Goal: Transaction & Acquisition: Purchase product/service

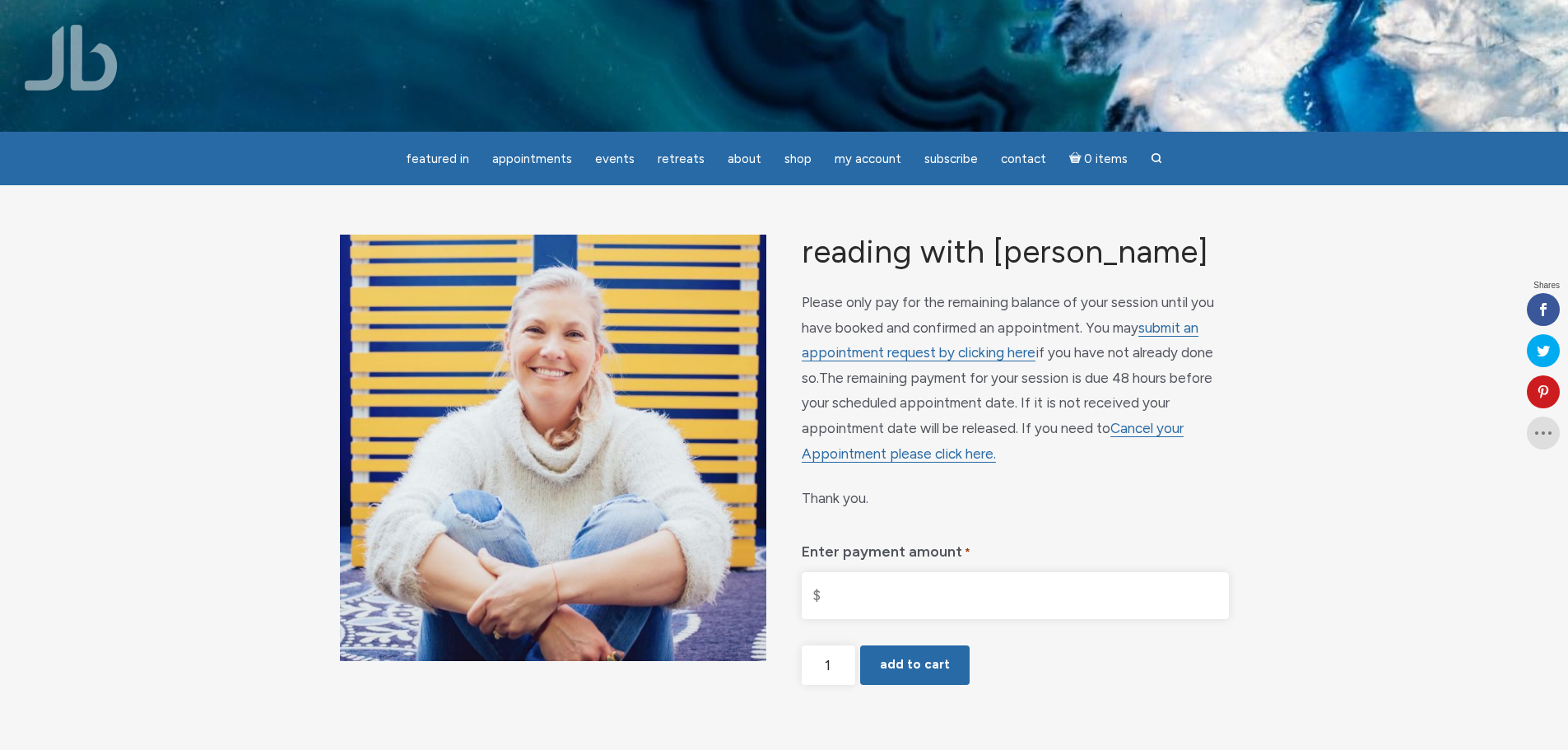
click at [878, 590] on input "Enter payment amount *" at bounding box center [1014, 596] width 426 height 47
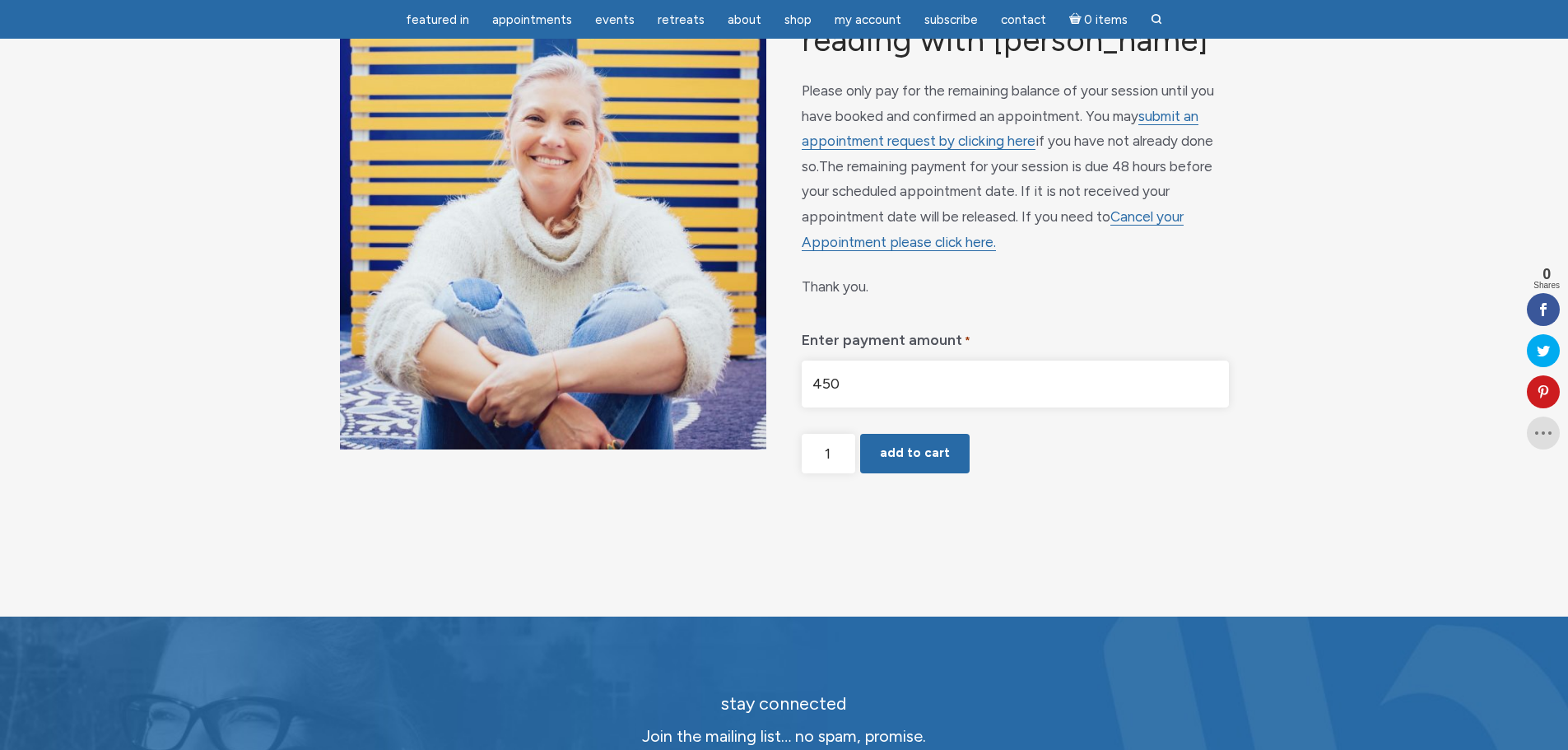
scroll to position [164, 0]
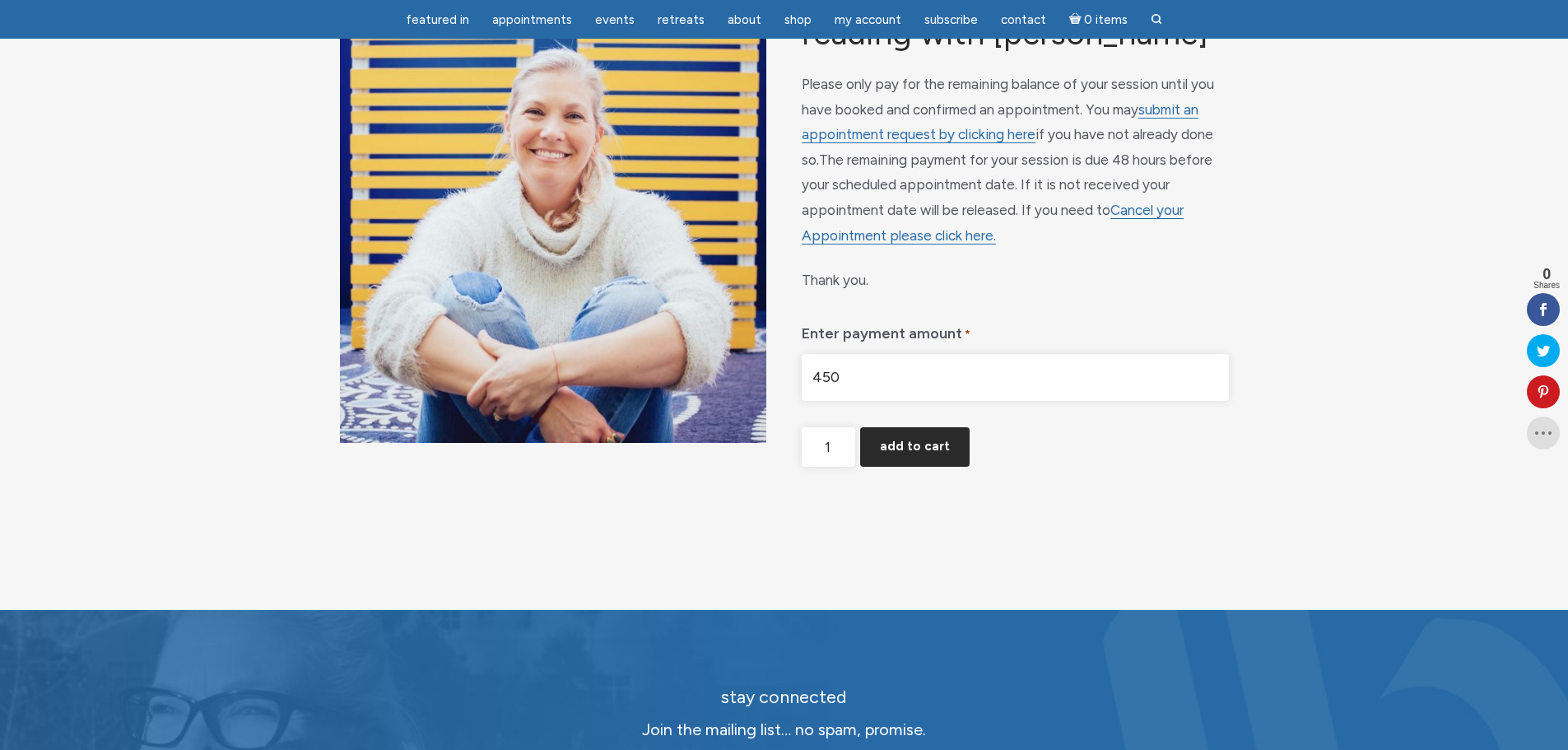
type input "$450.00"
click at [951, 453] on button "Add to cart" at bounding box center [915, 447] width 110 height 39
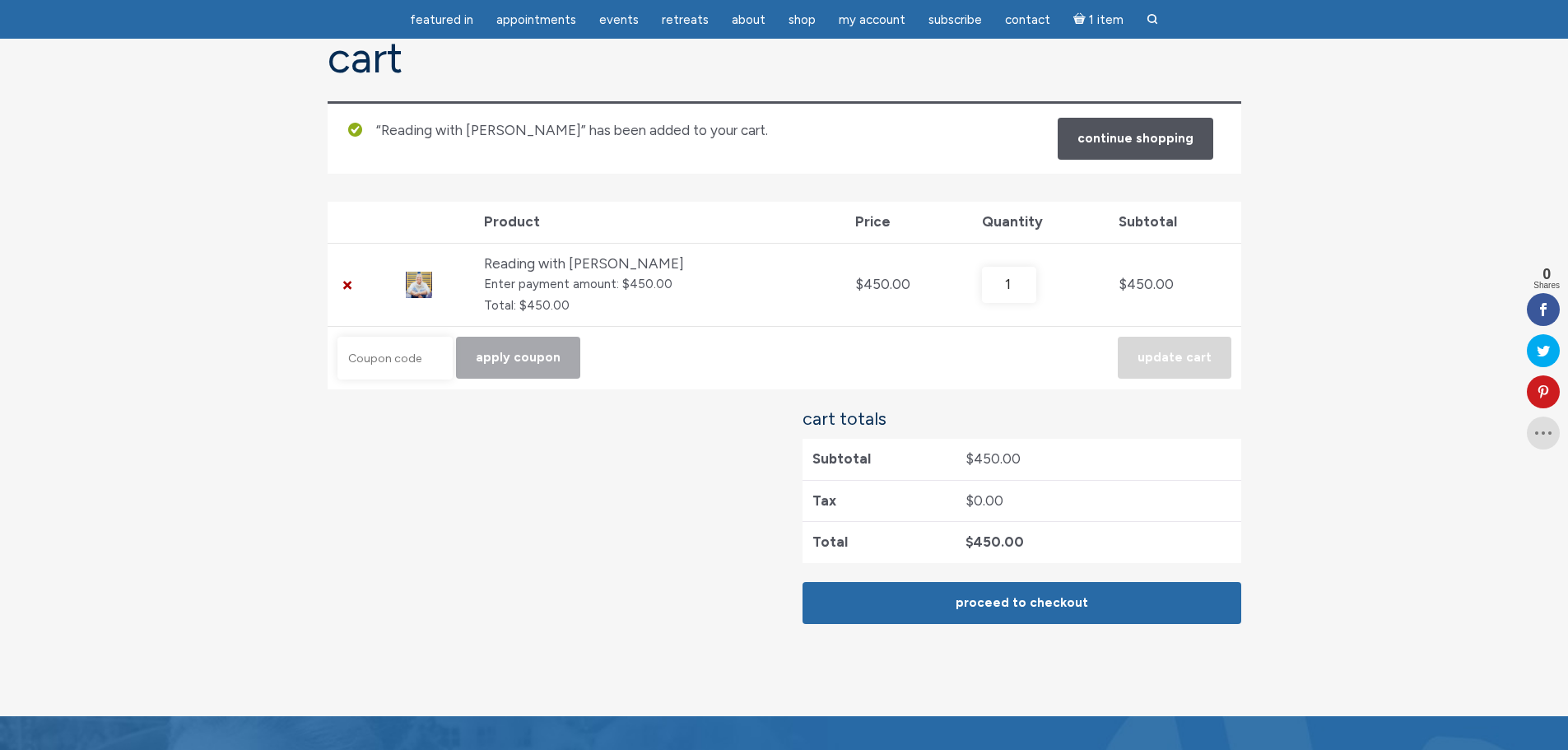
scroll to position [164, 0]
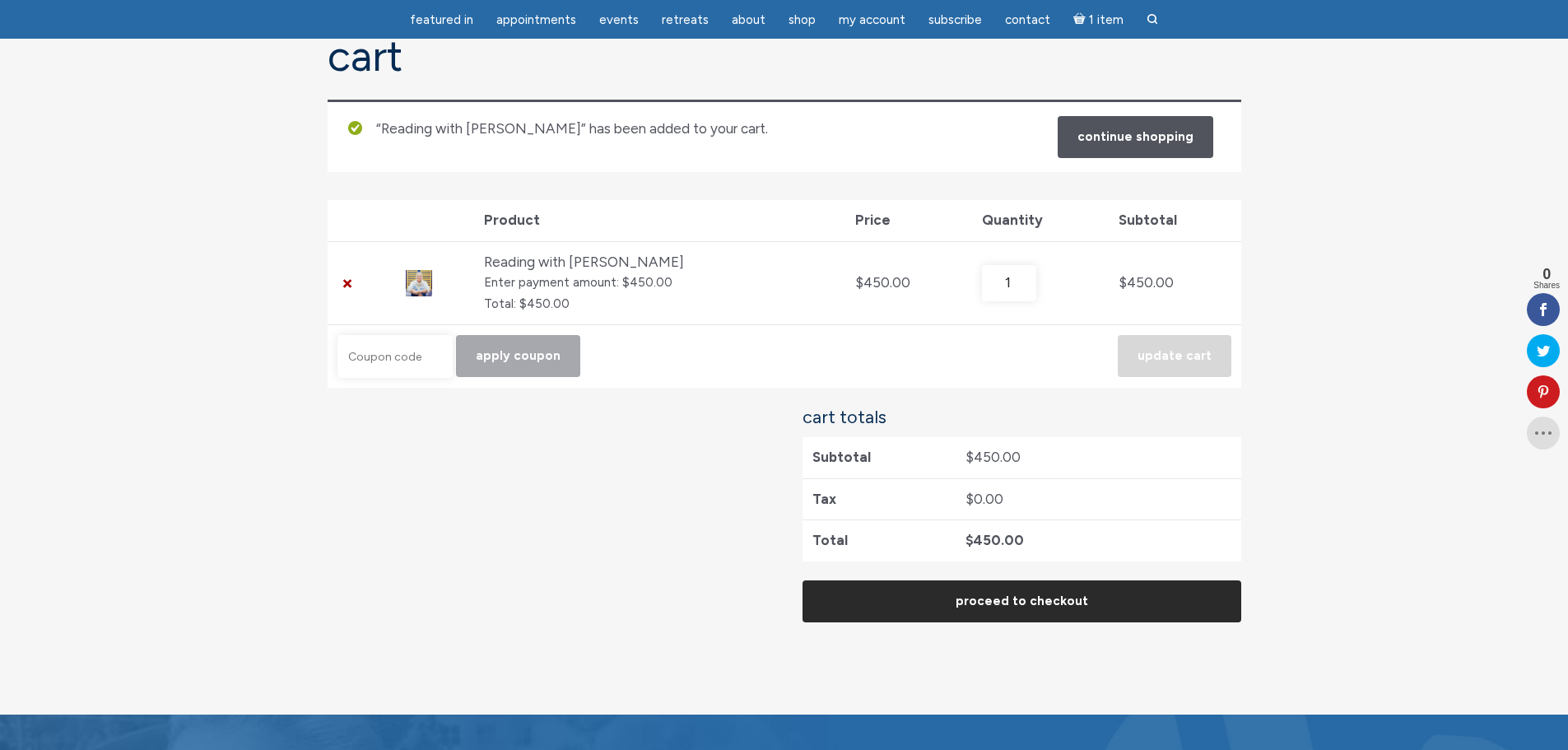
click at [990, 597] on link "Proceed to checkout" at bounding box center [1022, 602] width 439 height 42
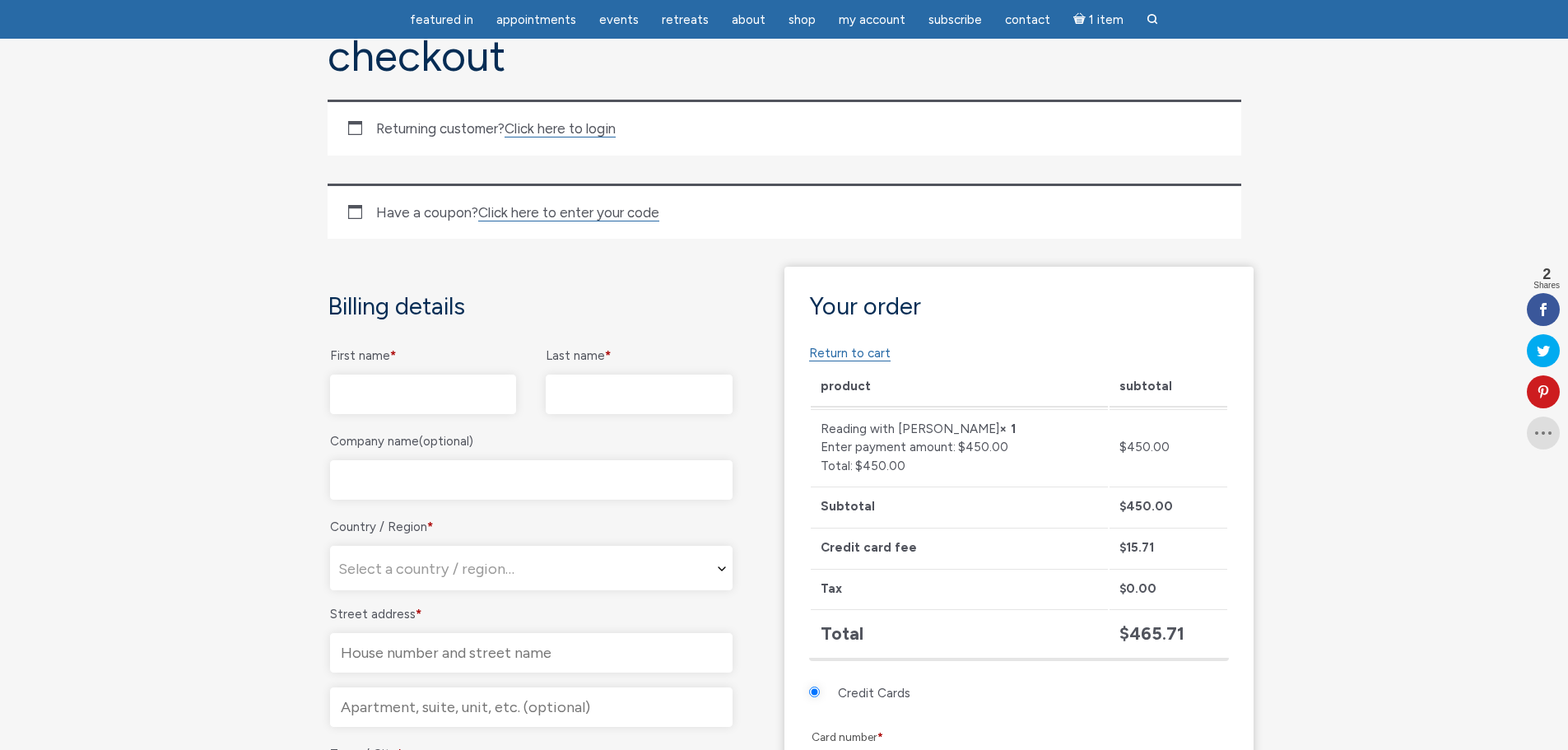
scroll to position [82, 0]
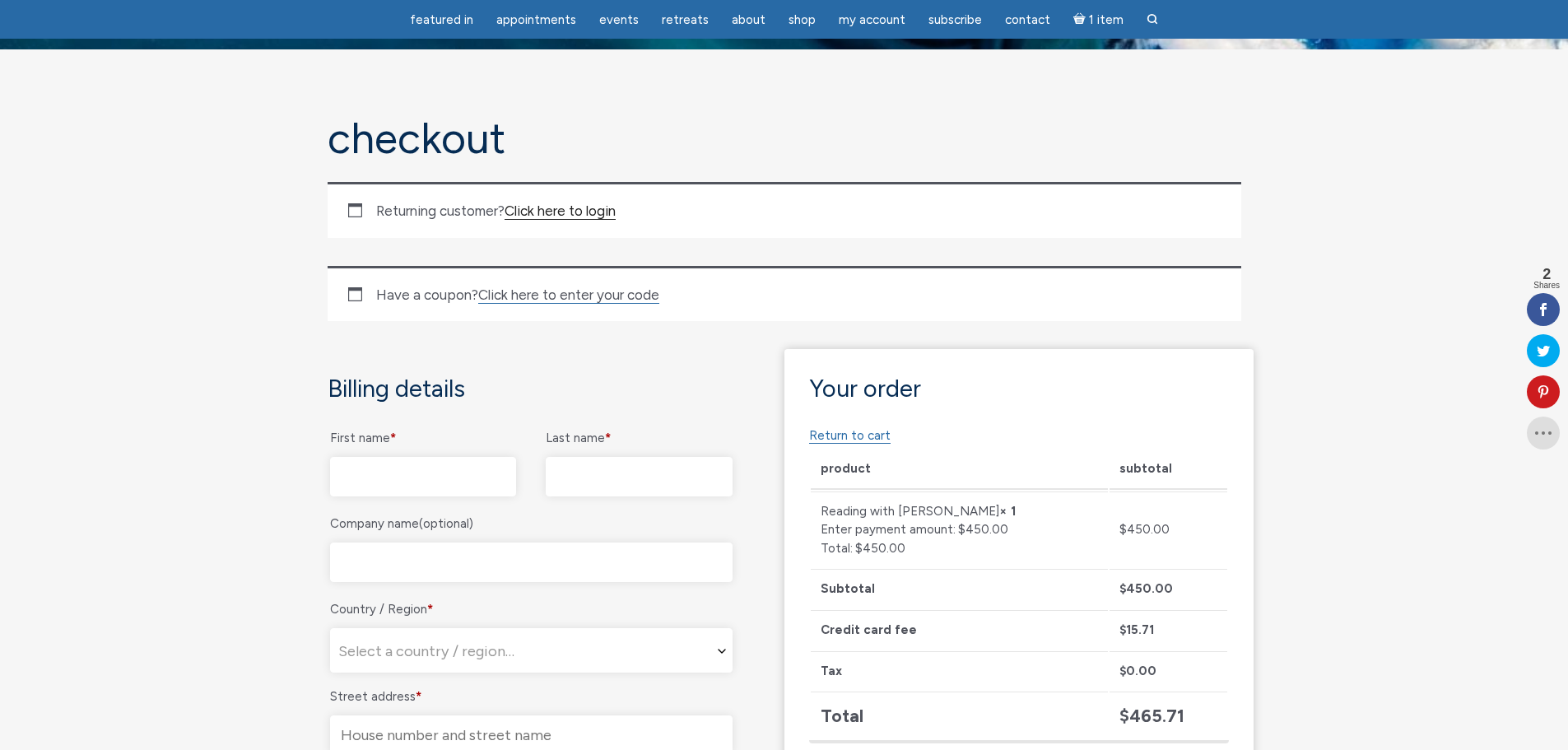
type input "jpcloete89@gmail.com"
click at [585, 211] on link "Click here to login" at bounding box center [560, 211] width 111 height 18
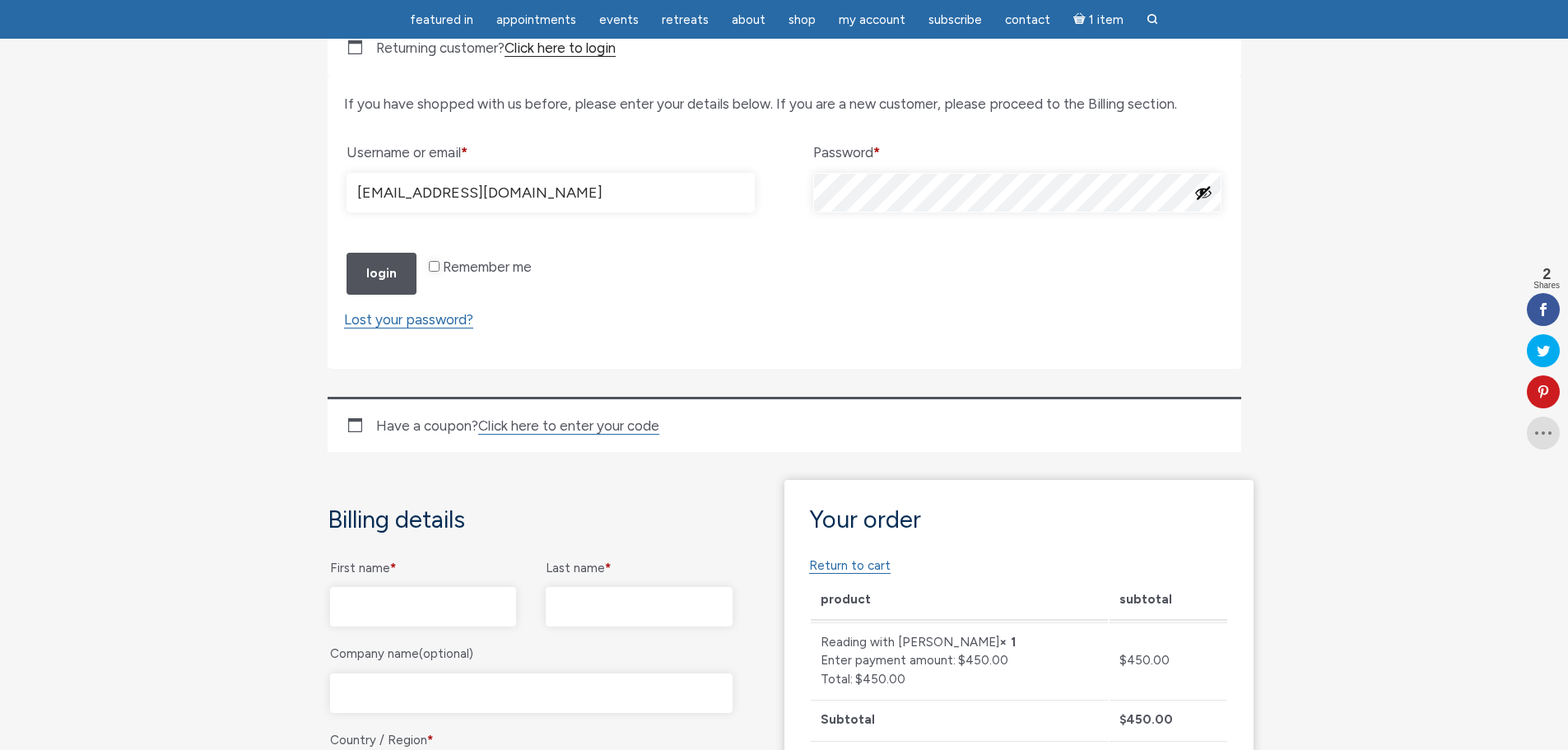
scroll to position [279, 0]
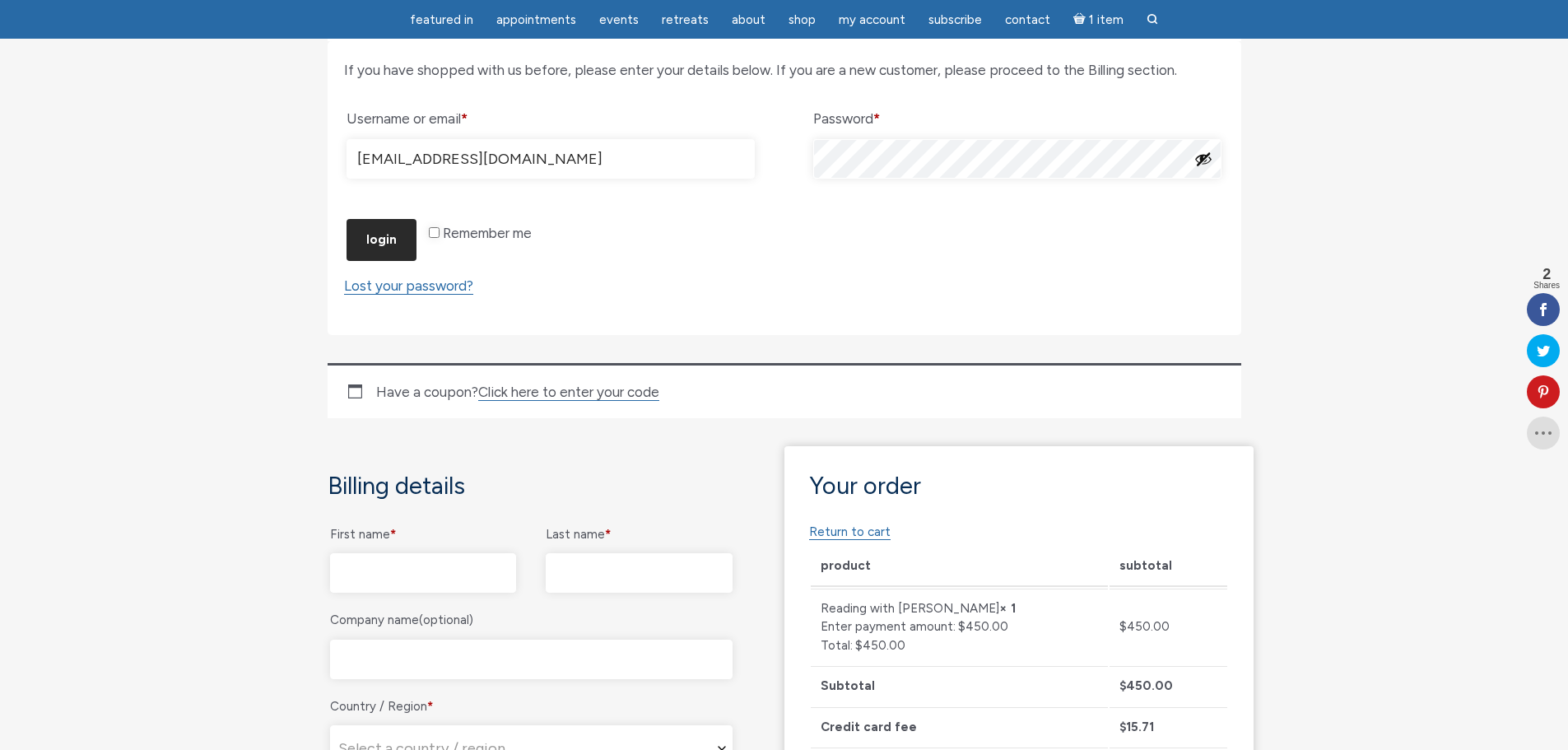
click at [374, 261] on button "Login" at bounding box center [382, 240] width 70 height 42
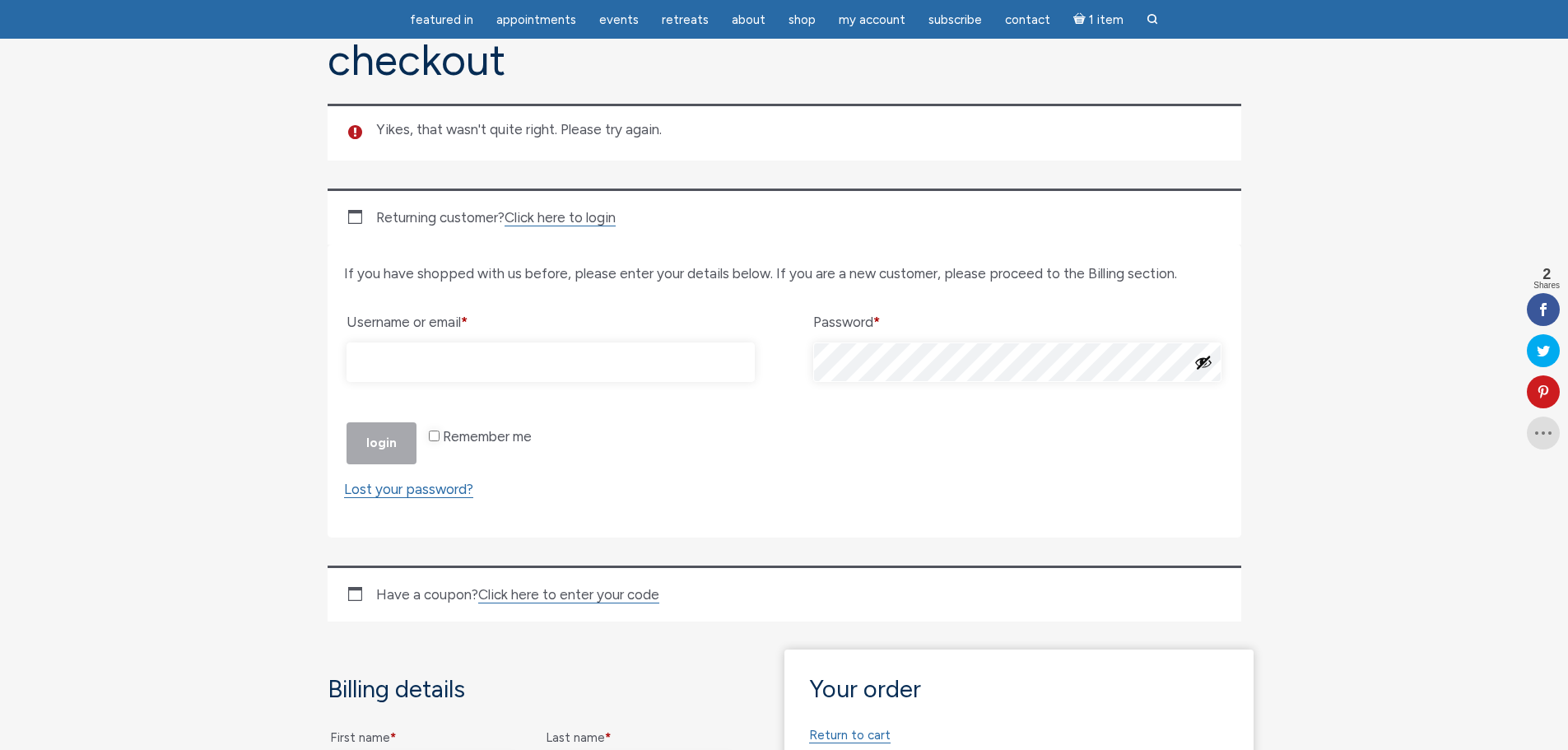
scroll to position [164, 0]
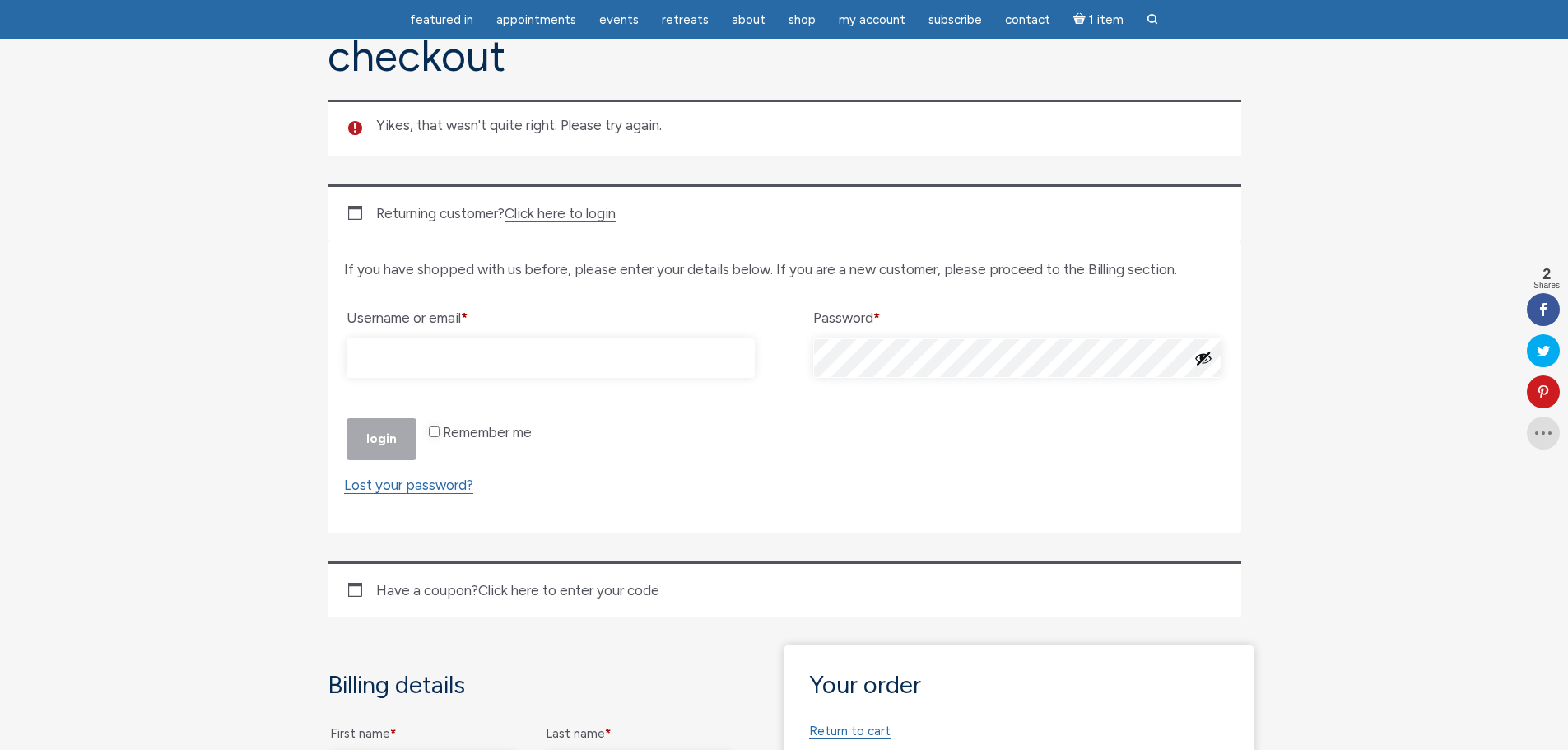
type input "jpcloete89@gmail.com"
click at [1202, 356] on button "Show password" at bounding box center [1204, 359] width 18 height 18
click at [1202, 356] on button "Hide password" at bounding box center [1204, 359] width 18 height 18
click at [395, 463] on p "Remember me Login" at bounding box center [784, 439] width 880 height 47
click at [395, 460] on button "Login" at bounding box center [382, 439] width 70 height 42
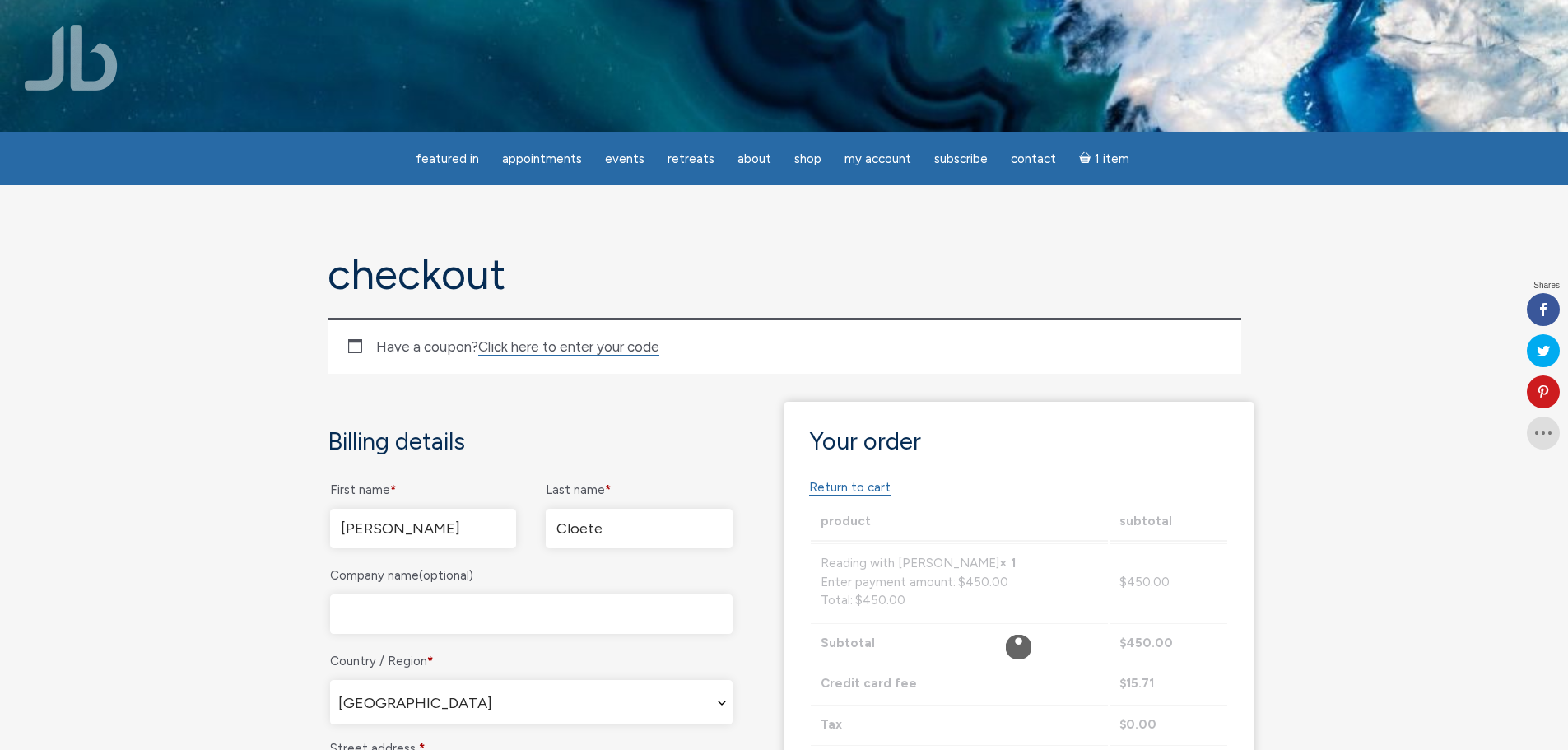
select select "QLD"
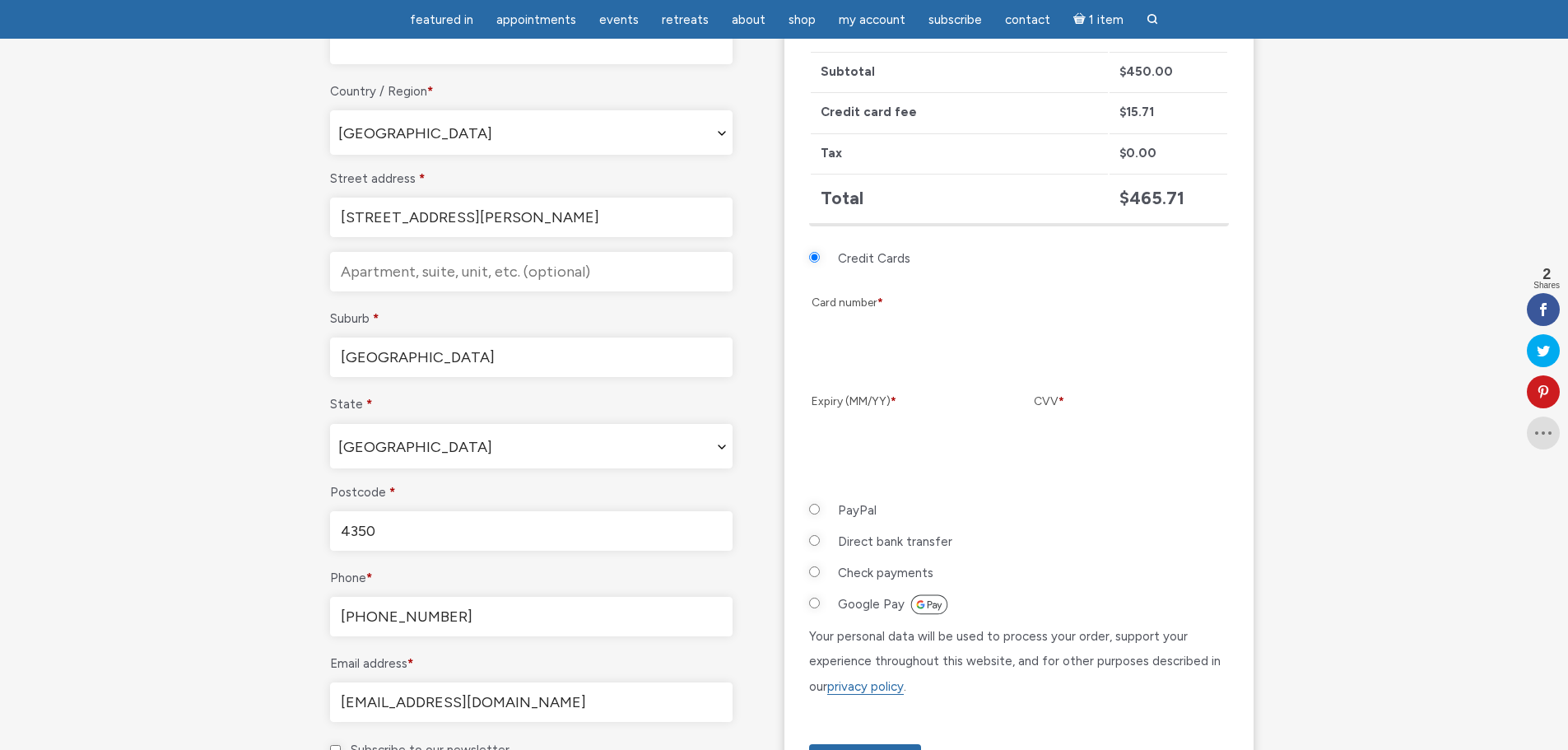
scroll to position [577, 0]
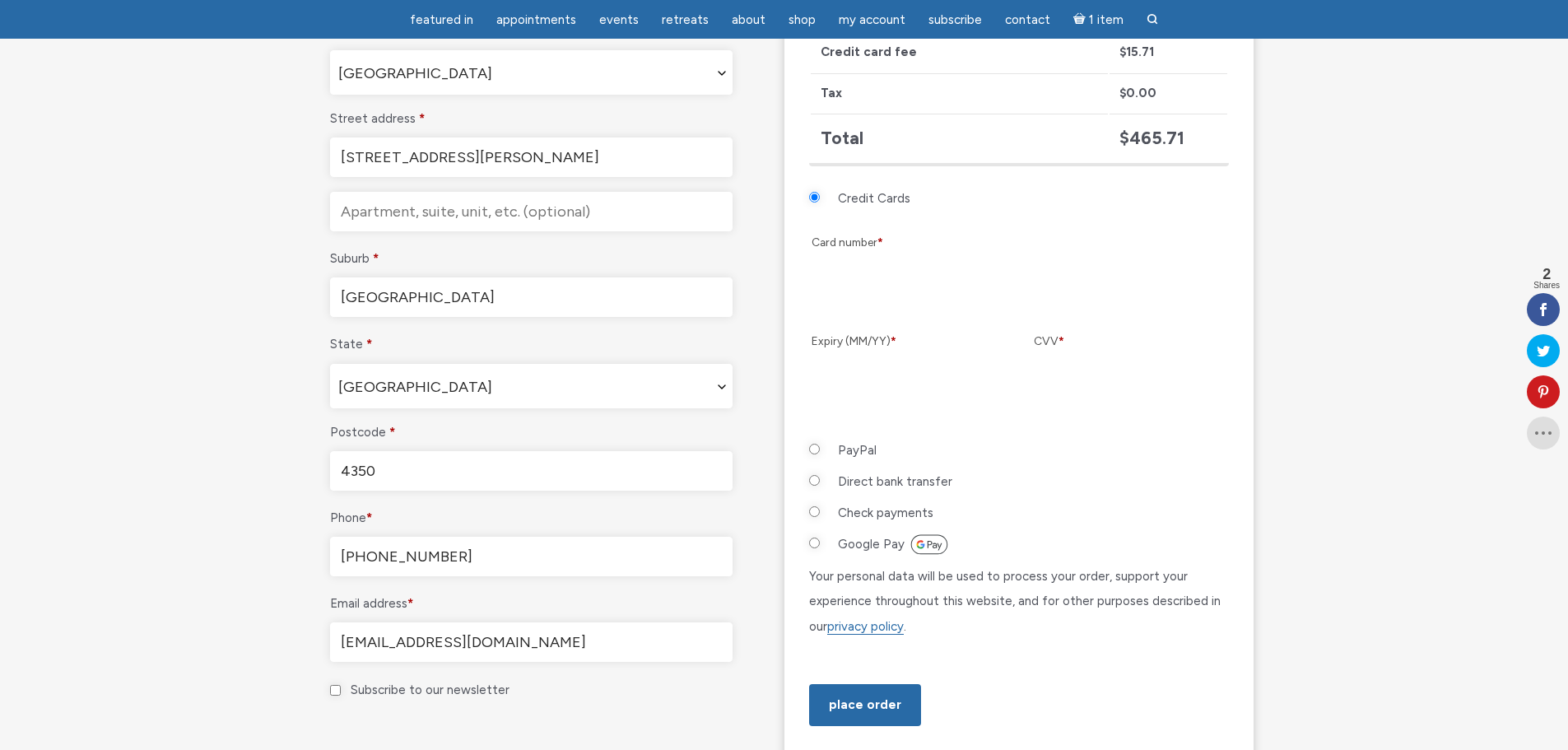
click at [814, 546] on input "Google Pay" at bounding box center [814, 543] width 11 height 11
radio input "true"
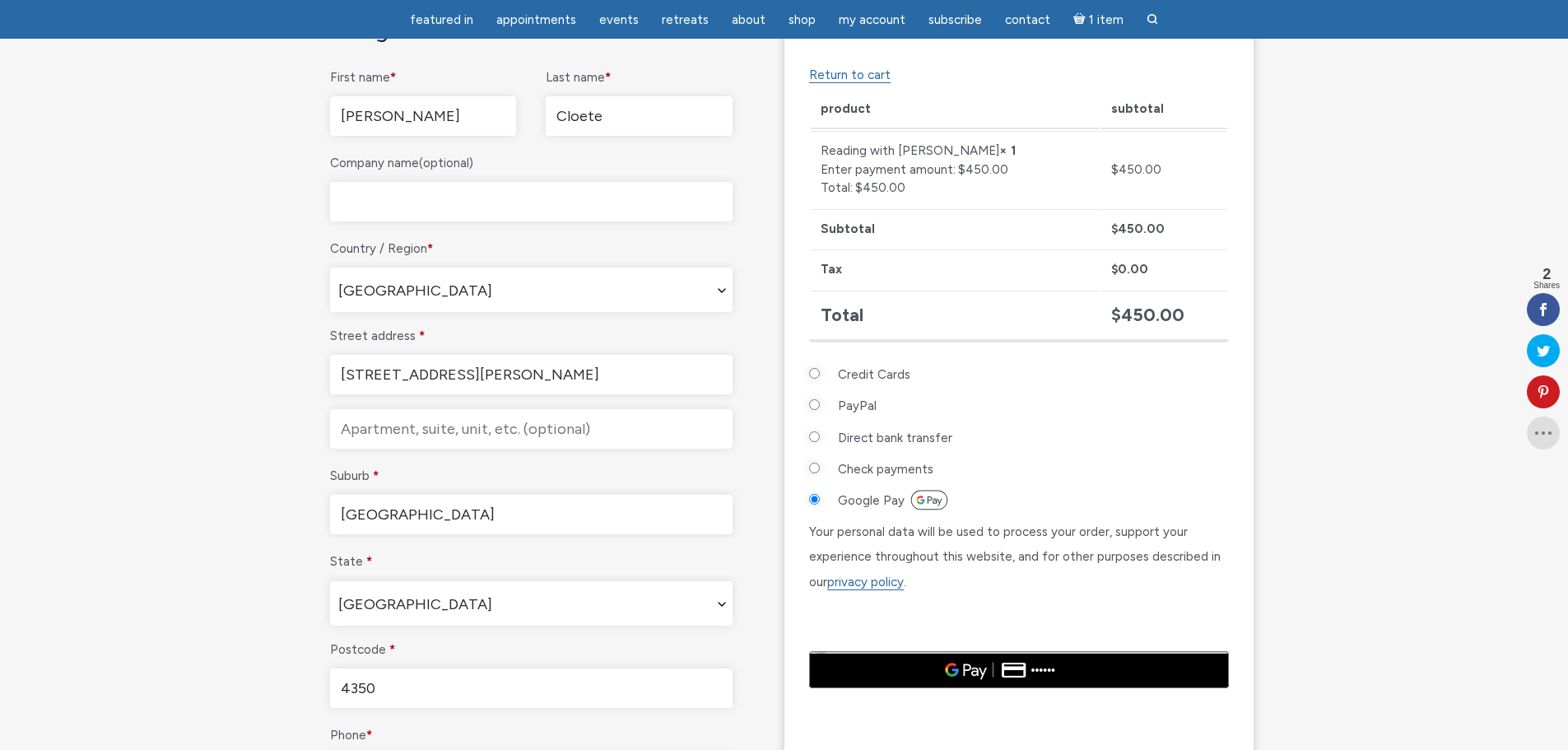
scroll to position [329, 0]
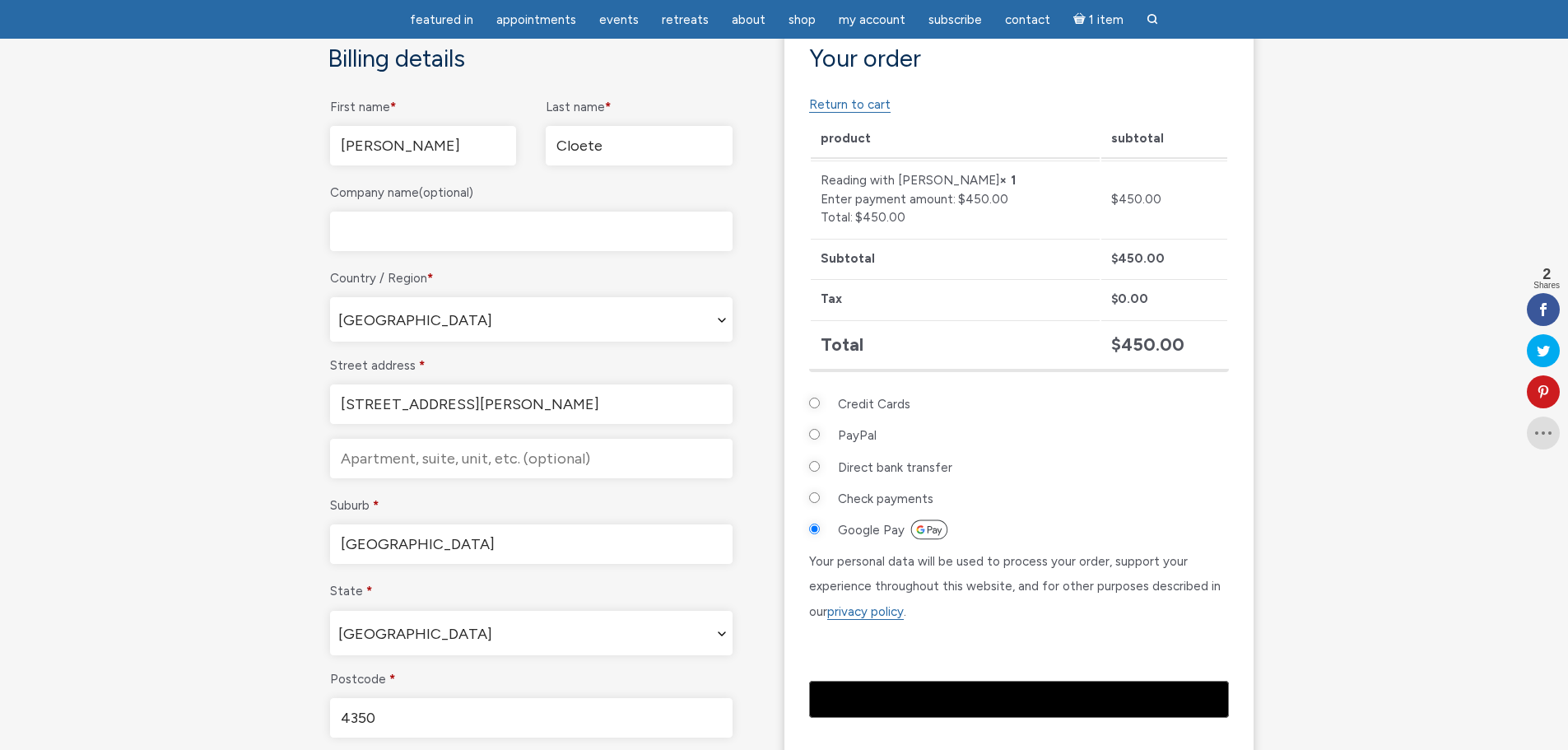
click at [816, 435] on input "PayPal" at bounding box center [814, 434] width 11 height 11
radio input "true"
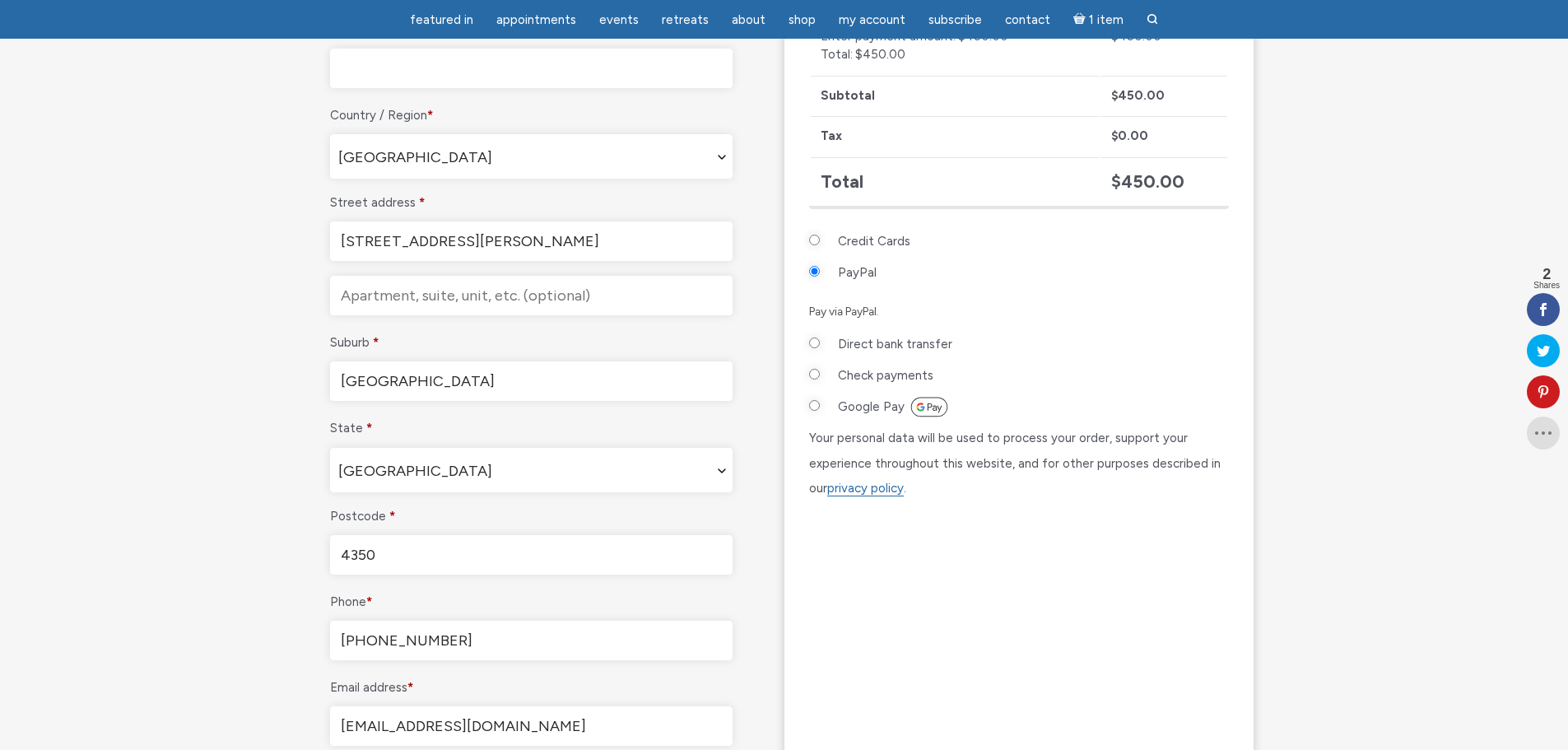
scroll to position [494, 0]
click at [817, 236] on input "Credit Cards" at bounding box center [814, 238] width 11 height 11
radio input "true"
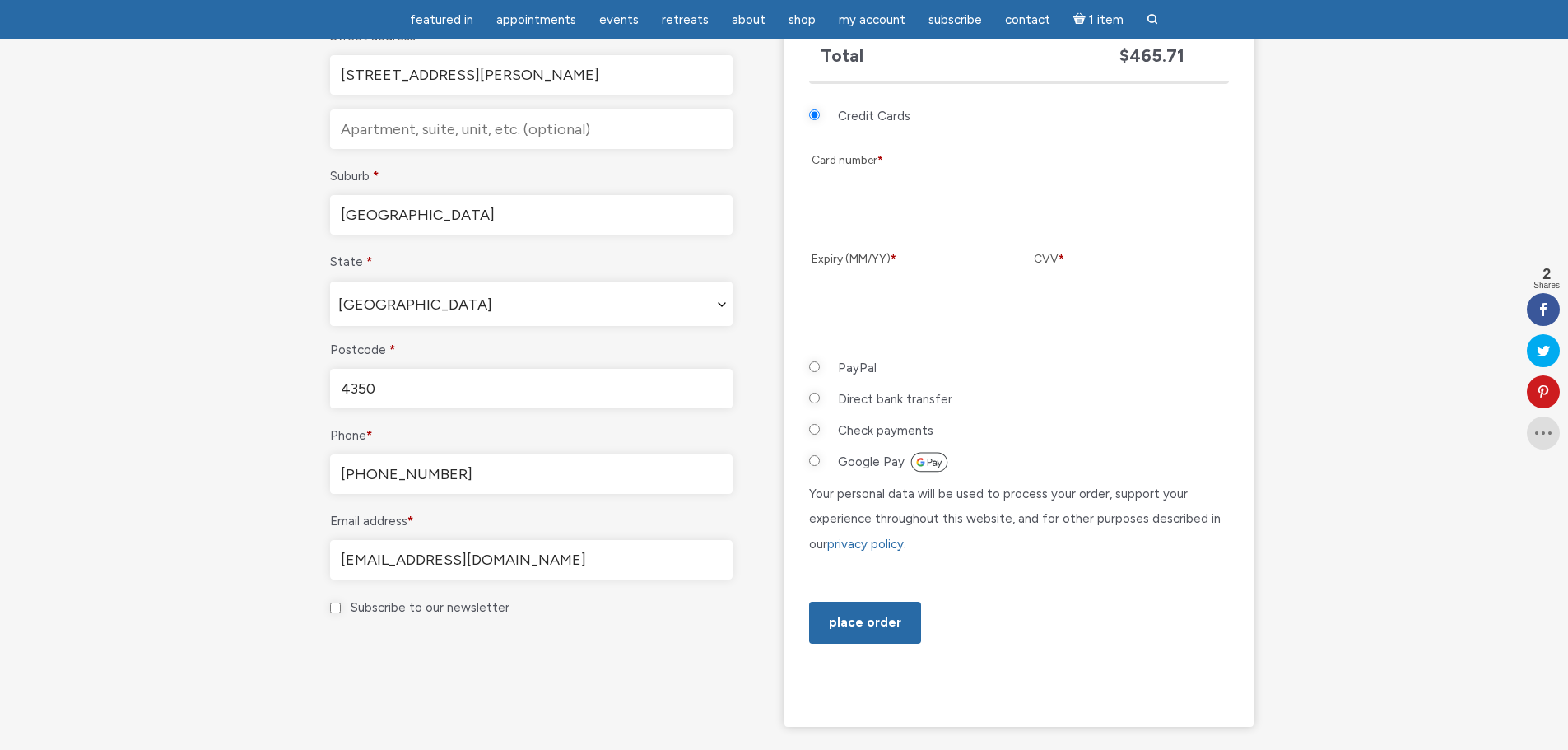
scroll to position [577, 0]
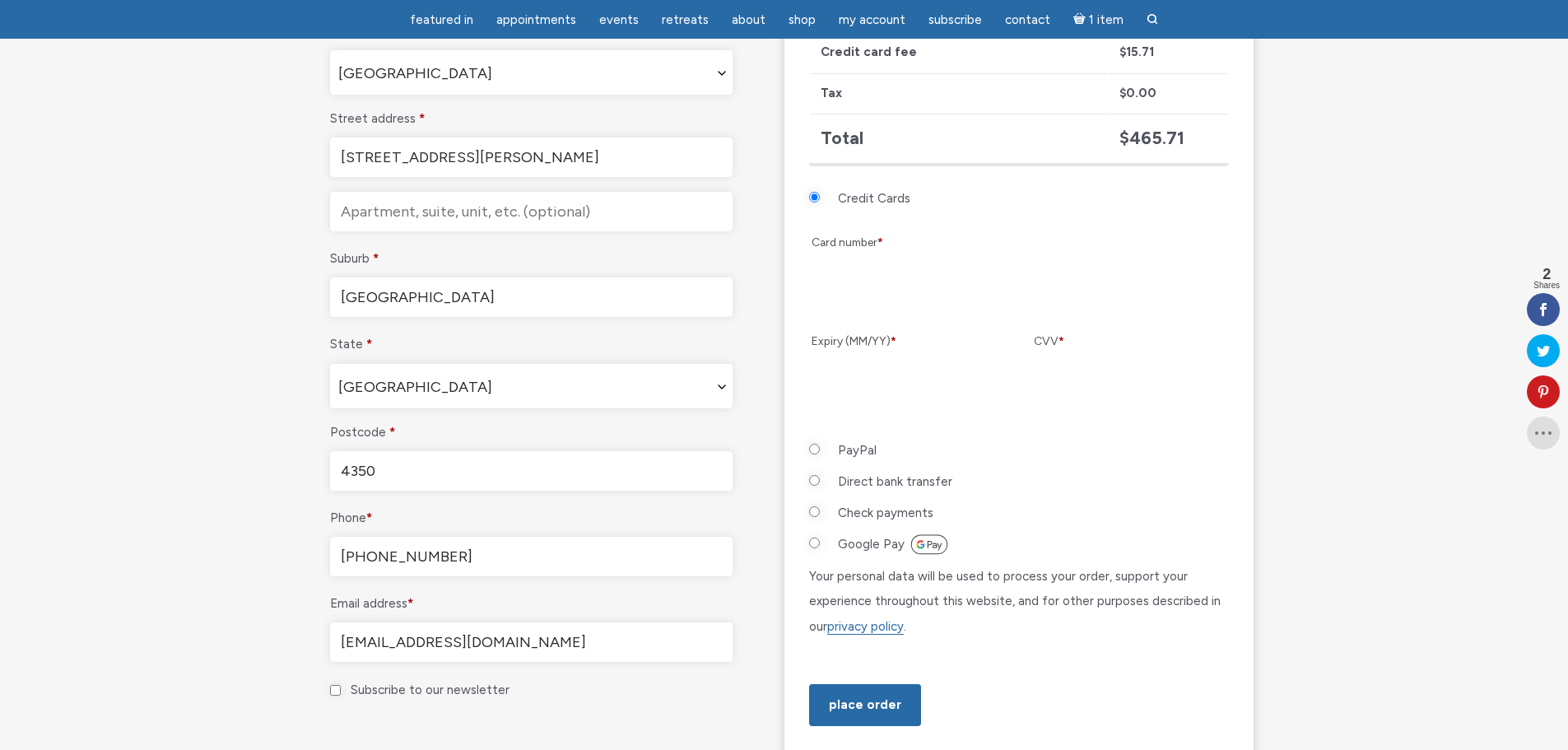
click at [860, 549] on label "Google Pay" at bounding box center [893, 544] width 111 height 24
click at [819, 548] on input "Google Pay" at bounding box center [814, 543] width 11 height 11
radio input "true"
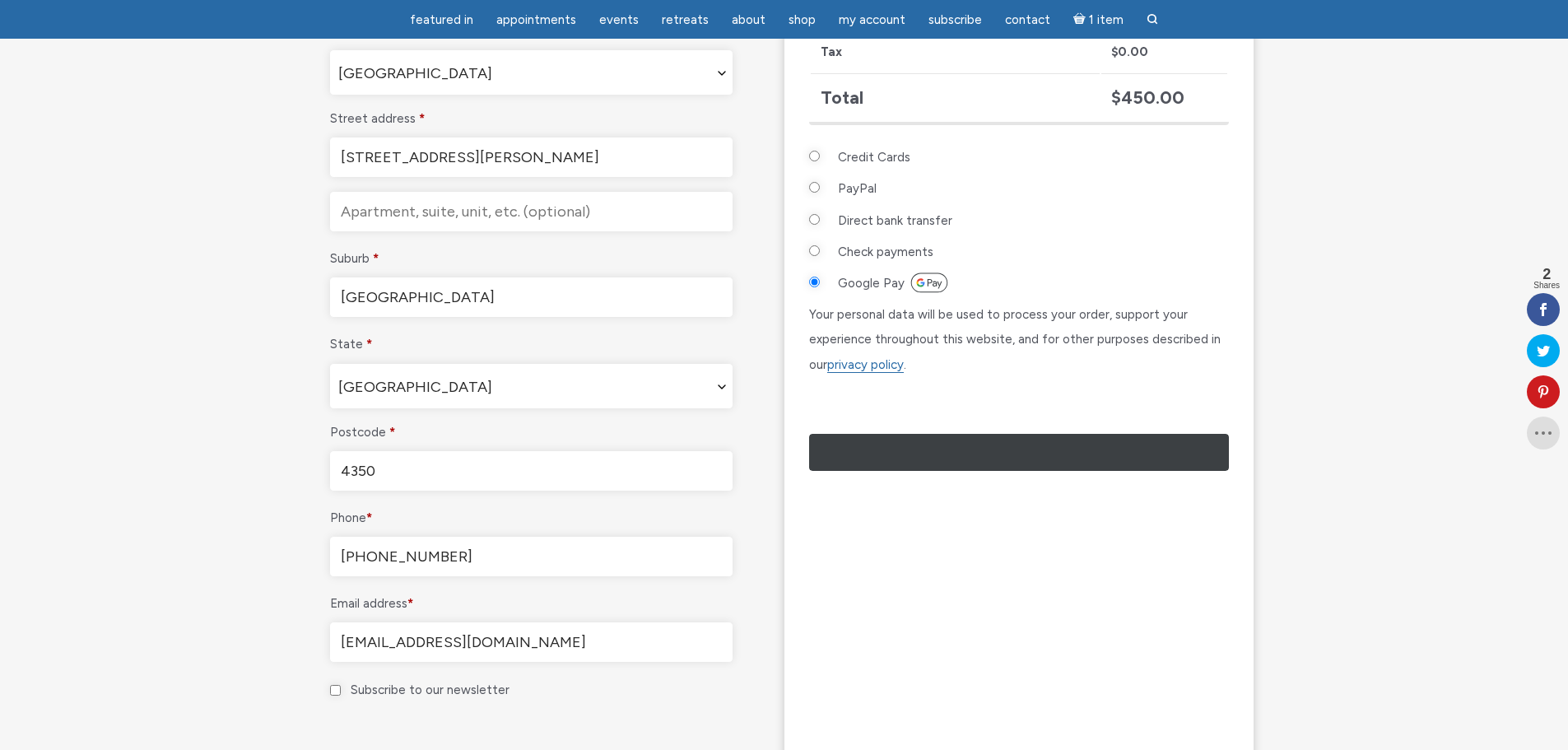
click at [961, 463] on div "Google Pay" at bounding box center [935, 453] width 106 height 18
click at [1051, 459] on text "••••••" at bounding box center [1042, 453] width 23 height 13
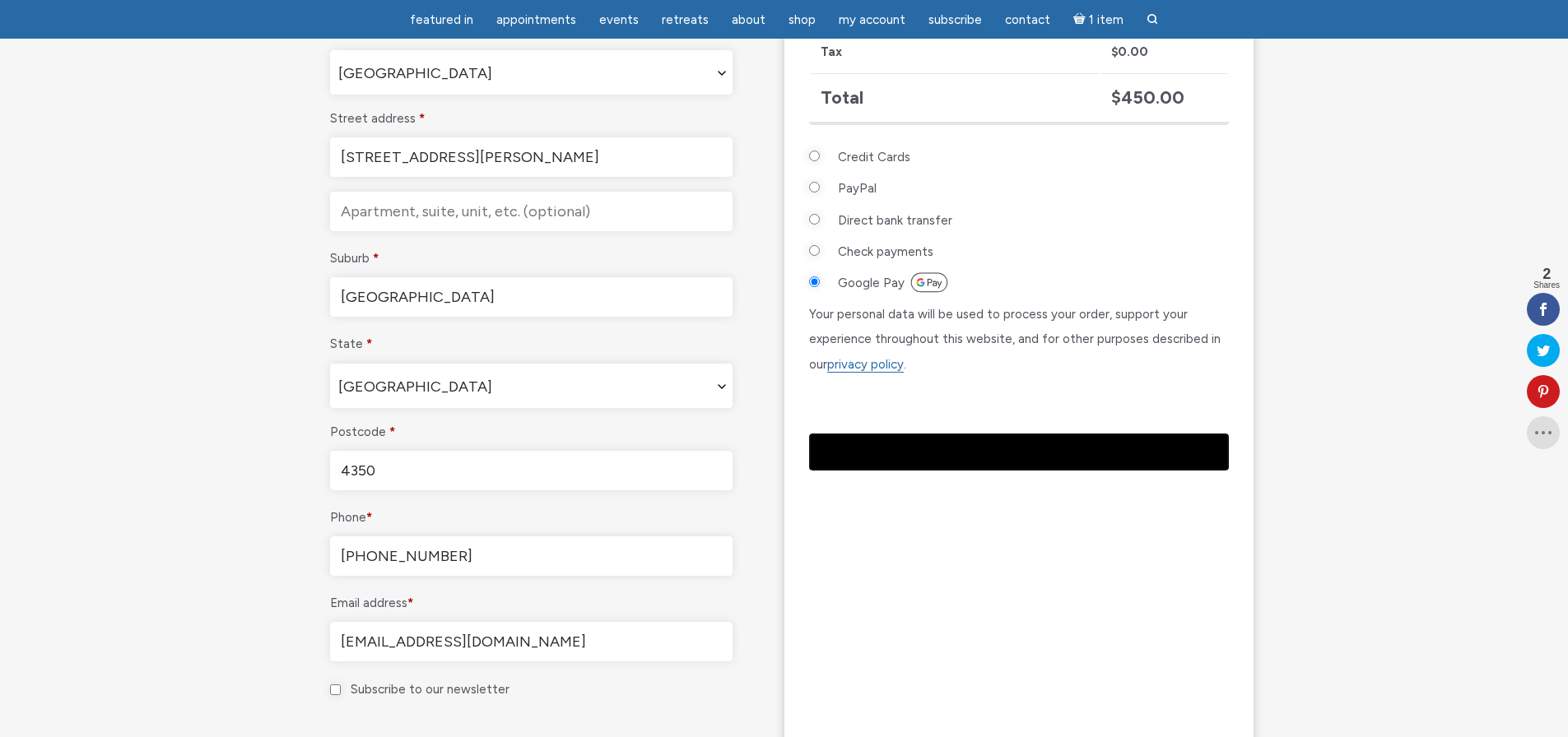
click at [606, 388] on span "[GEOGRAPHIC_DATA]" at bounding box center [531, 386] width 400 height 44
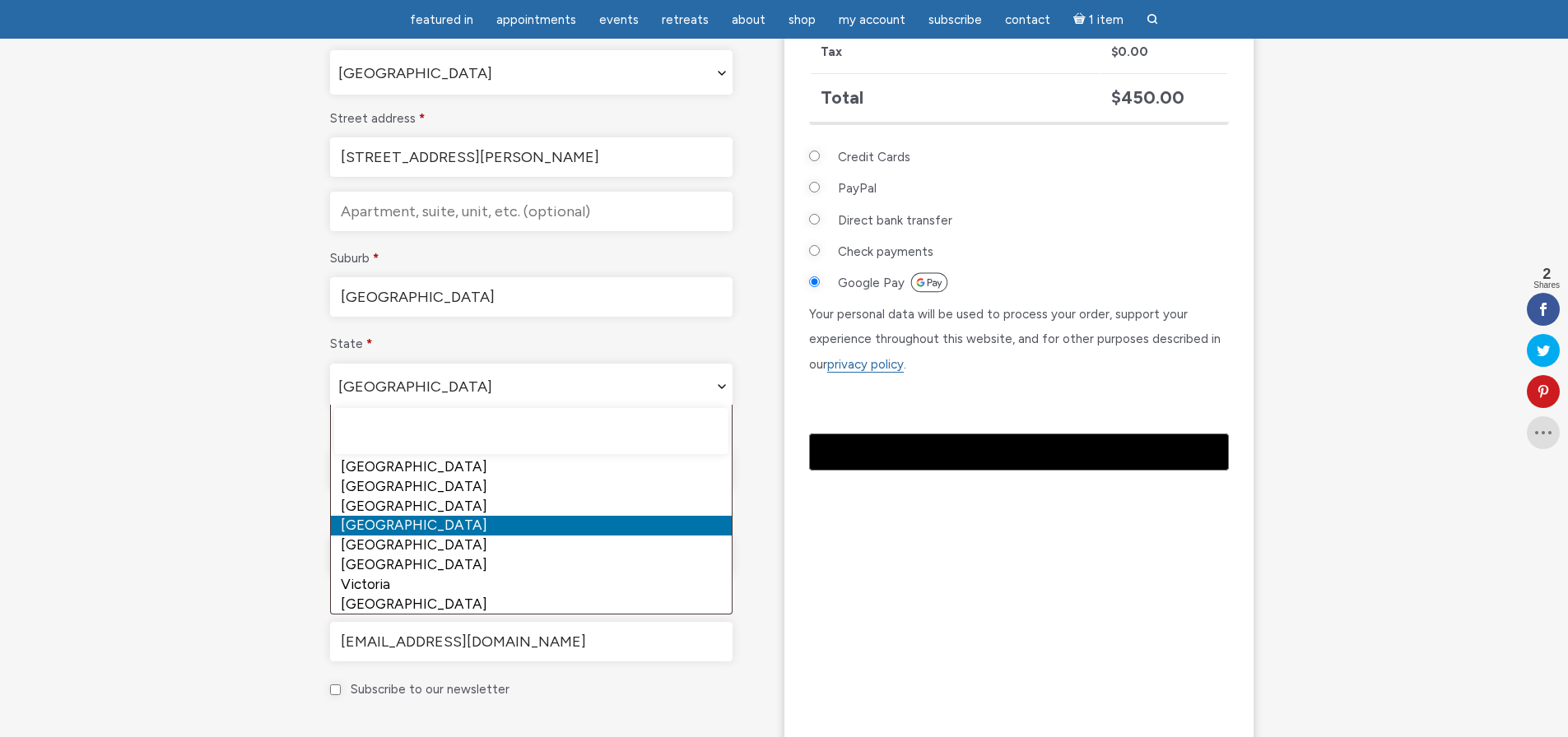
click at [230, 363] on section "Checkout Have a coupon? Click here to enter your code Coupon: Apply coupon Bill…" at bounding box center [784, 214] width 1568 height 1319
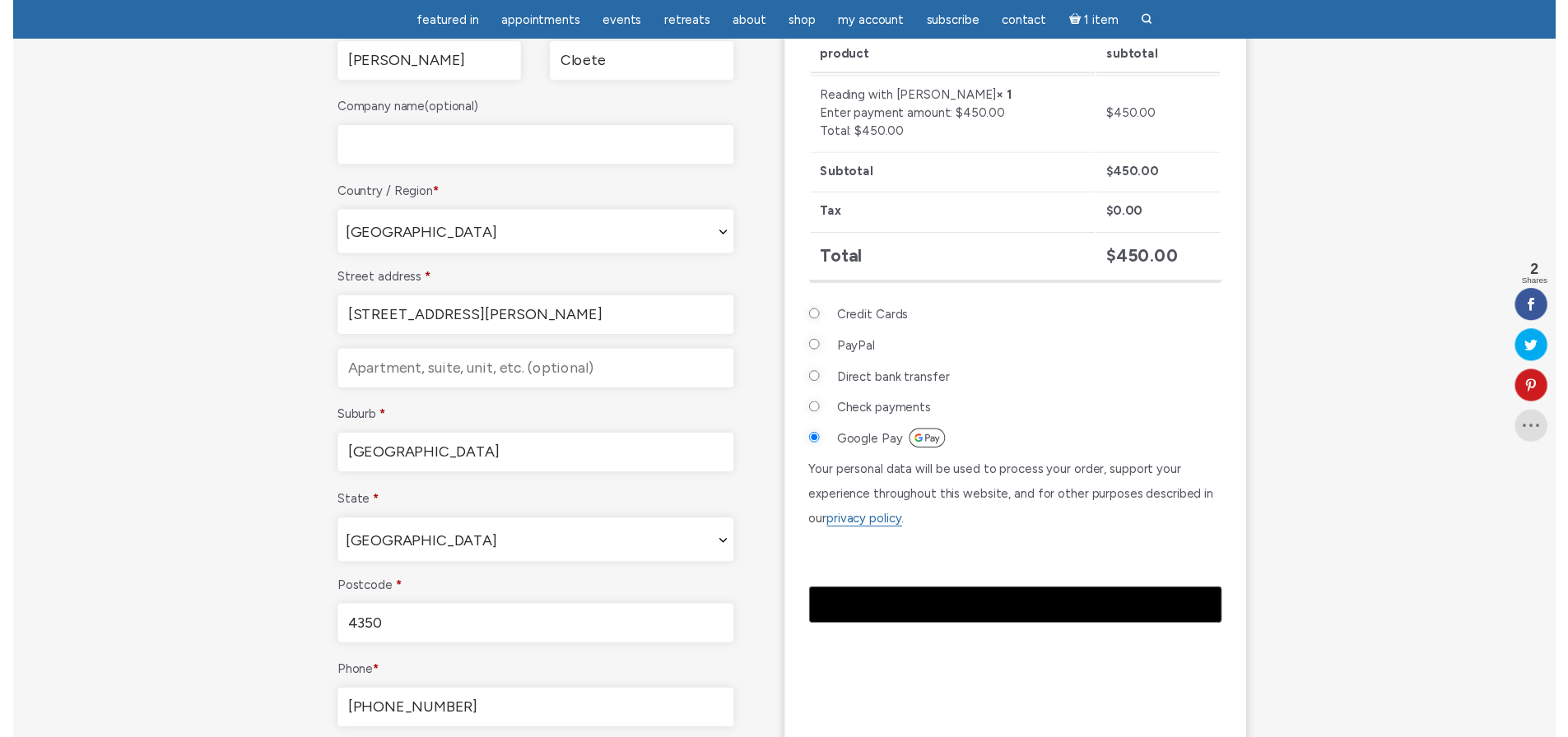
scroll to position [411, 0]
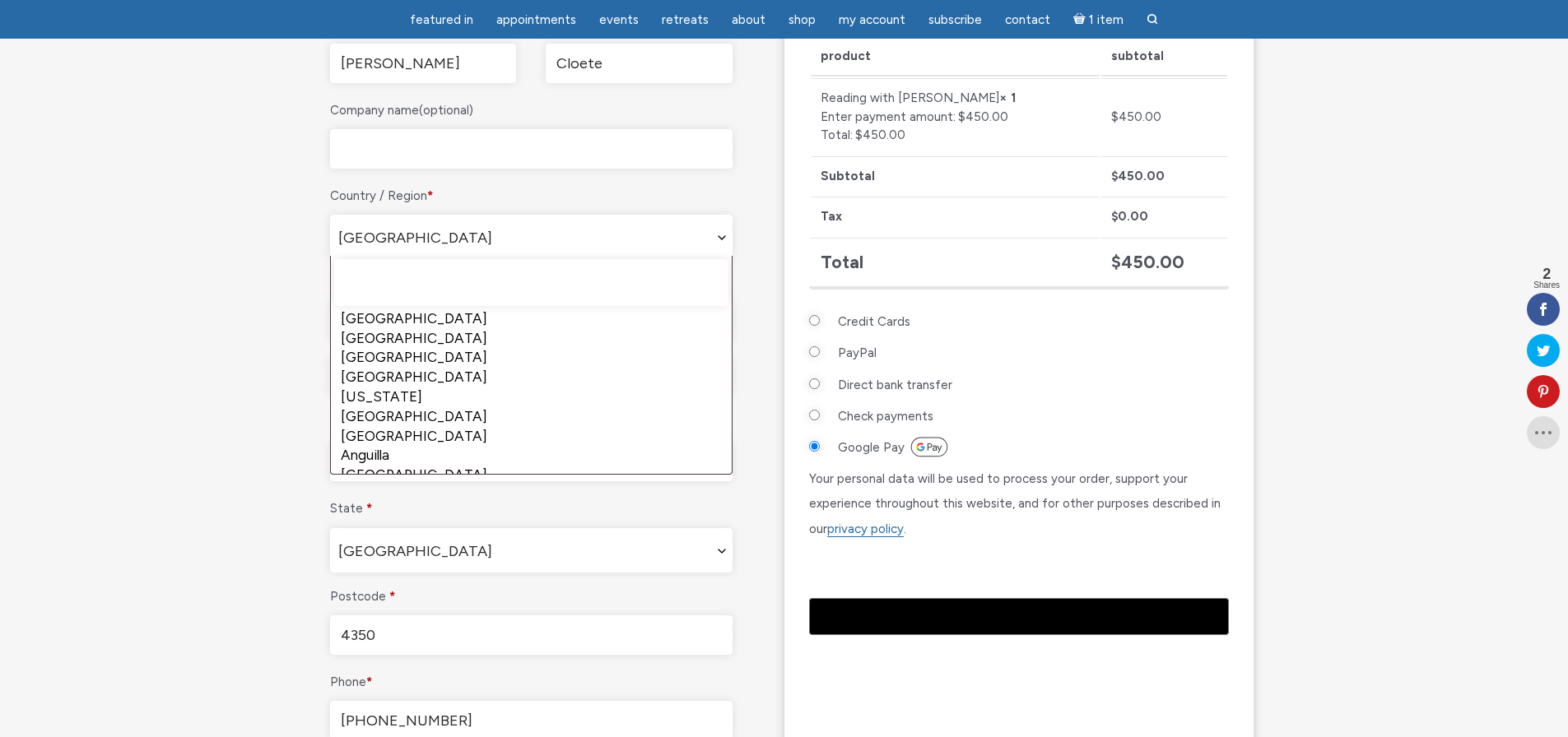
click at [409, 240] on span "[GEOGRAPHIC_DATA]" at bounding box center [531, 237] width 400 height 44
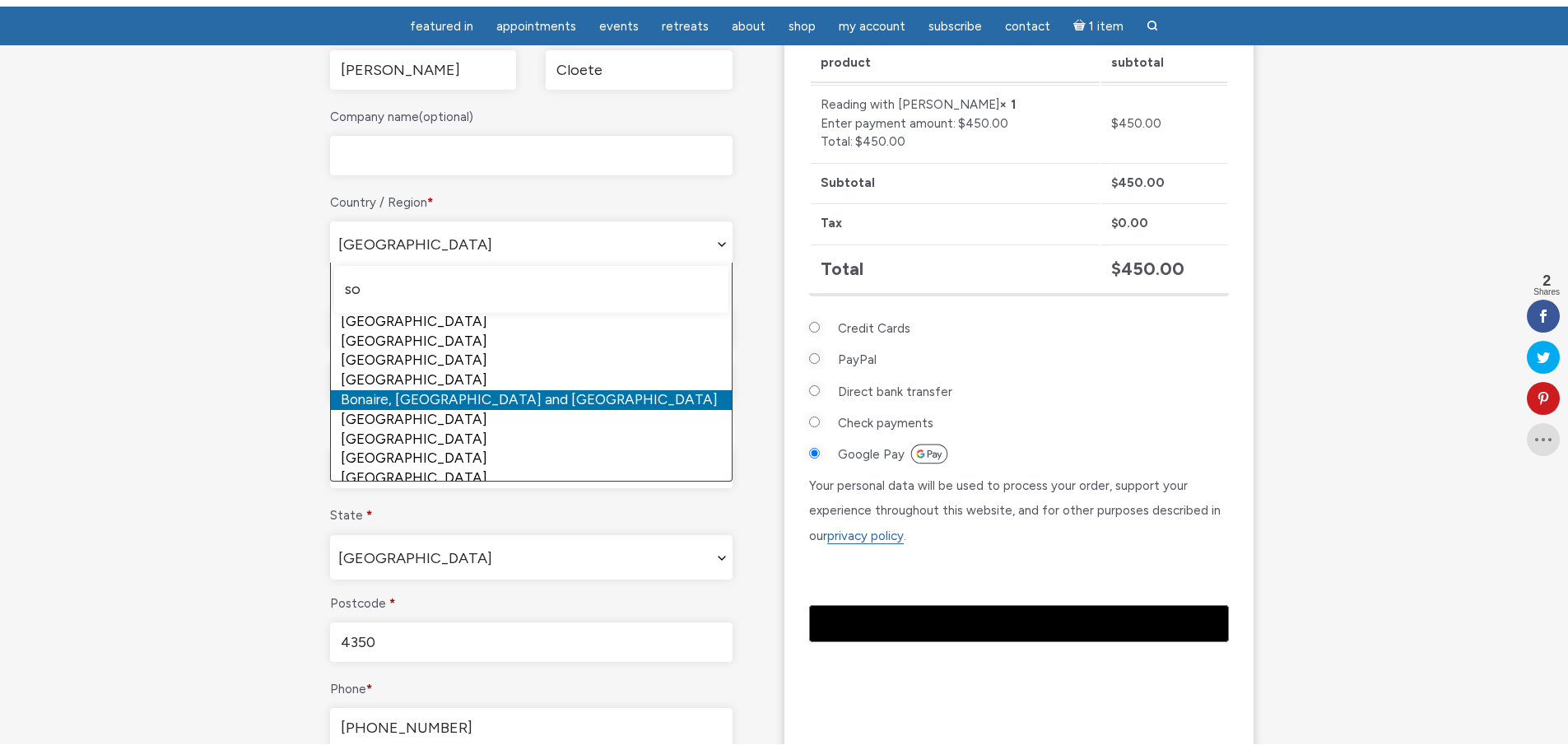
scroll to position [0, 0]
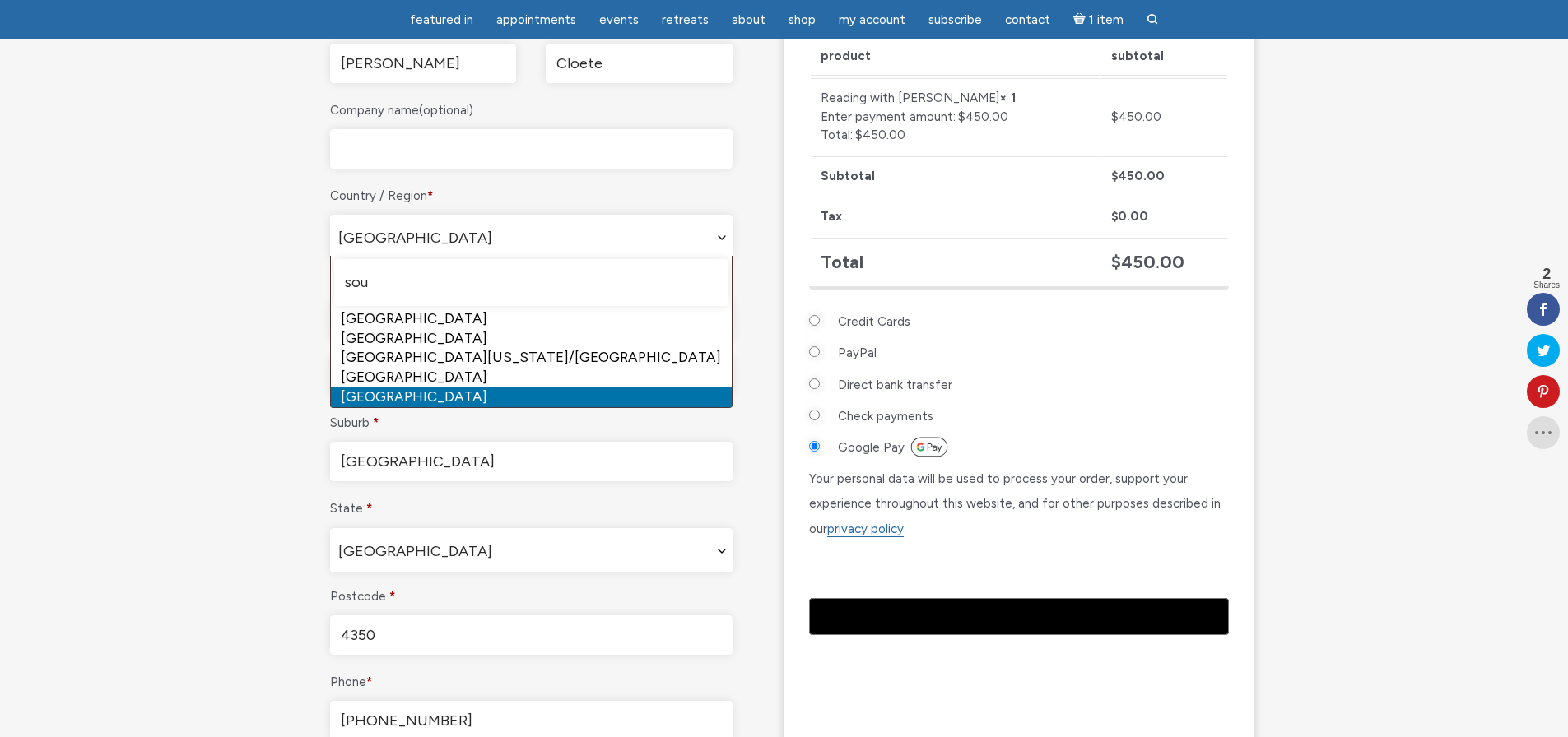
type input "sou"
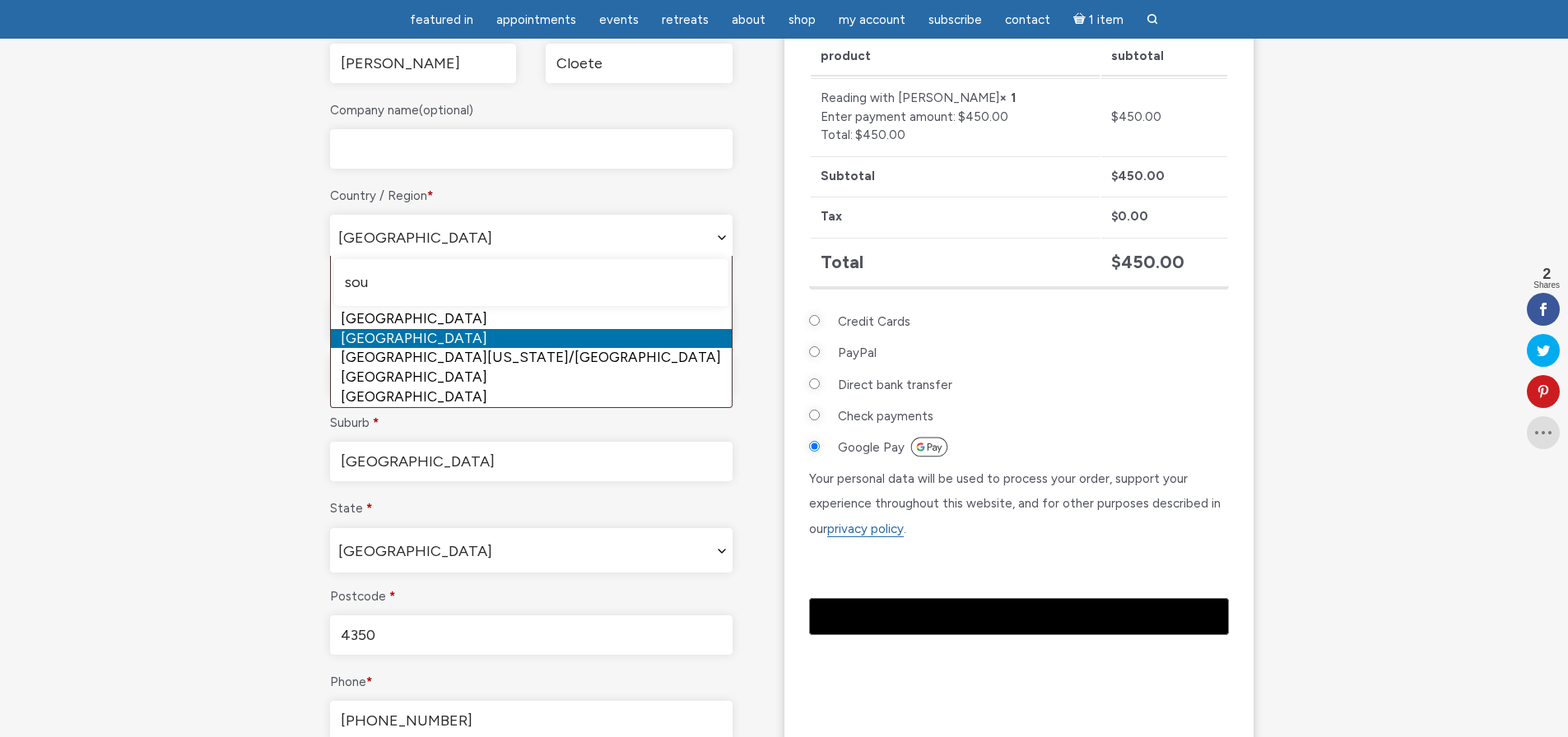
select select "ZA"
select select "Checkout"
select select "ZA"
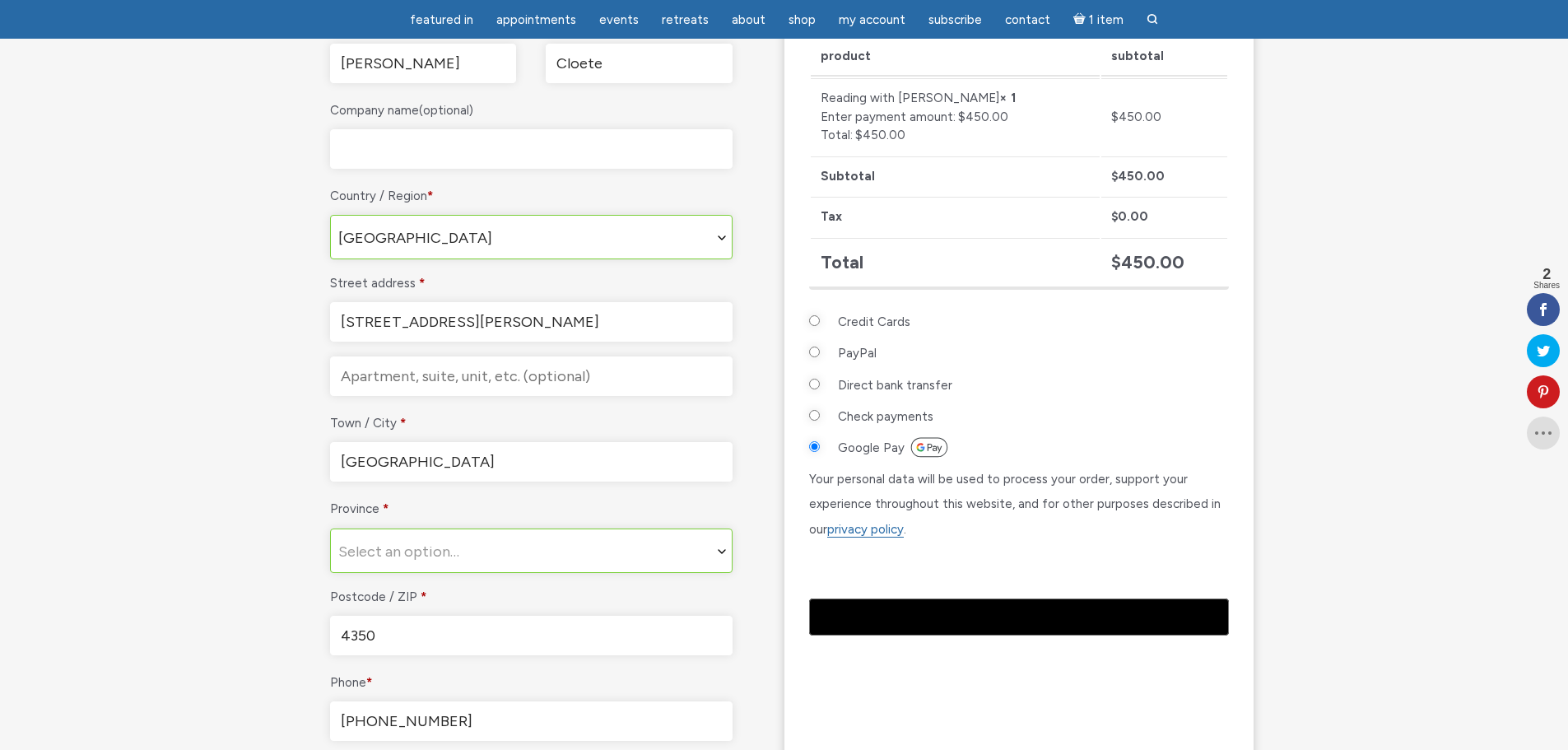
click at [441, 322] on input "[STREET_ADDRESS][PERSON_NAME]" at bounding box center [531, 322] width 402 height 39
click at [467, 325] on input "[STREET_ADDRESS][PERSON_NAME]" at bounding box center [531, 322] width 402 height 39
drag, startPoint x: 472, startPoint y: 325, endPoint x: 218, endPoint y: 305, distance: 254.8
click at [218, 305] on section "Checkout Have a coupon? Click here to enter your code Coupon: Apply coupon Bill…" at bounding box center [784, 380] width 1568 height 1320
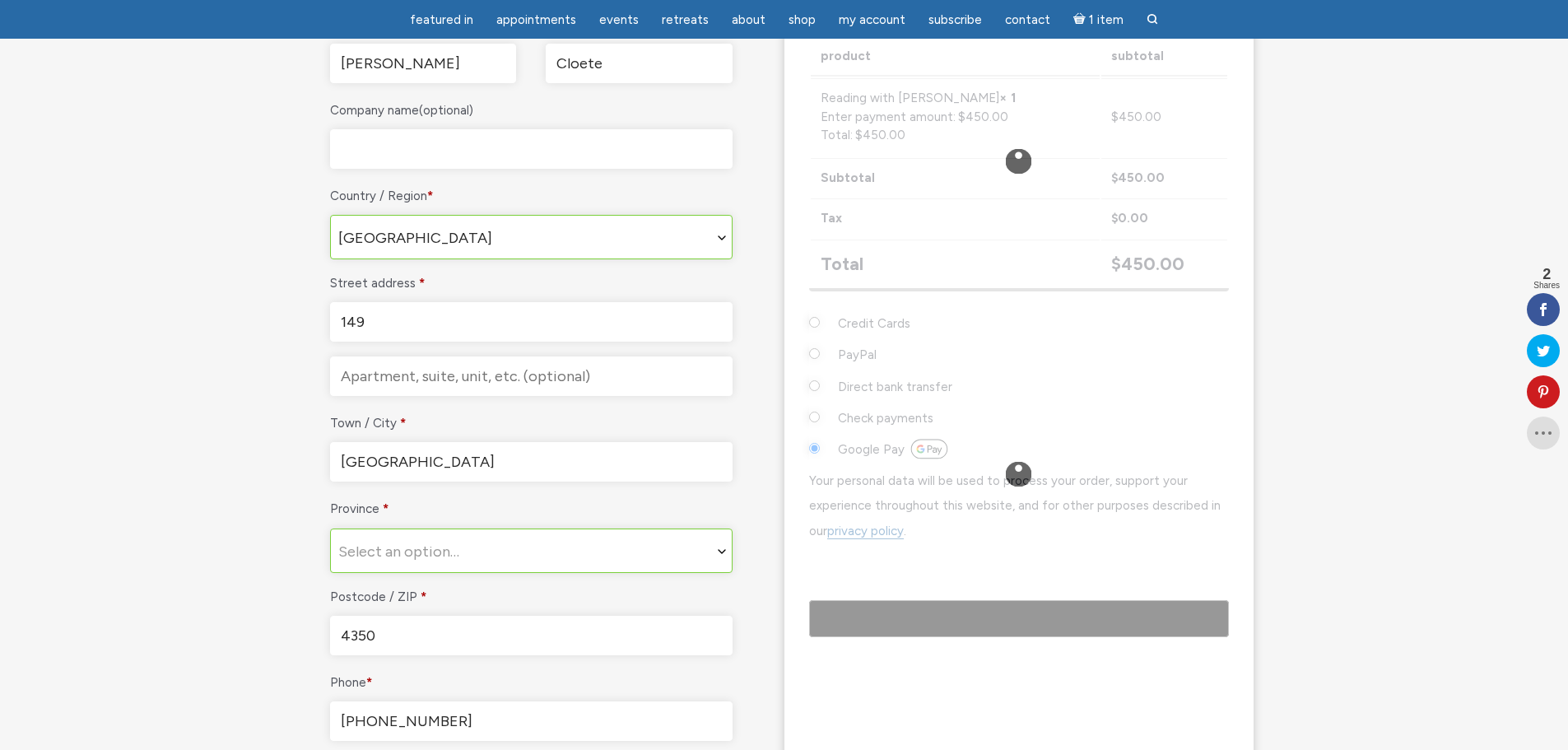
type input "[STREET_ADDRESS], CHEETAHS VIEW, THE WILDS, CHEETAHS VIEW, THE WILDS"
type input "CHEETAHS VIEW, THE WILDS"
select select "GP"
click at [534, 320] on input "[STREET_ADDRESS], CHEETAHS VIEW, THE WILDS, CHEETAHS VIEW, THE WILDS" at bounding box center [531, 322] width 402 height 39
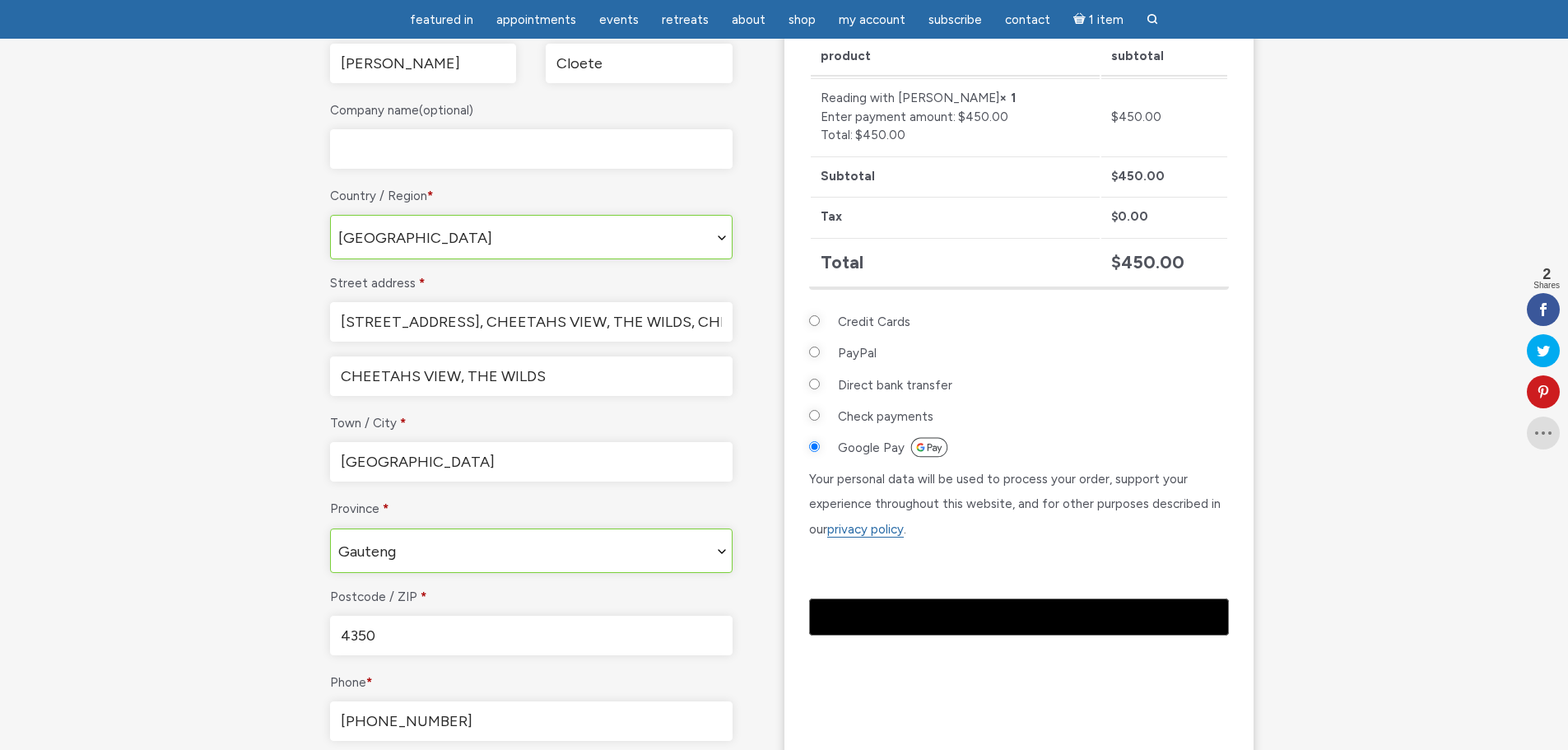
scroll to position [0, 235]
drag, startPoint x: 540, startPoint y: 321, endPoint x: 1091, endPoint y: 325, distance: 551.0
click at [1091, 325] on div "Billing details First name * [PERSON_NAME] Last name * Cloete Company name (opt…" at bounding box center [784, 455] width 938 height 1037
drag, startPoint x: 388, startPoint y: 318, endPoint x: 140, endPoint y: 311, distance: 248.1
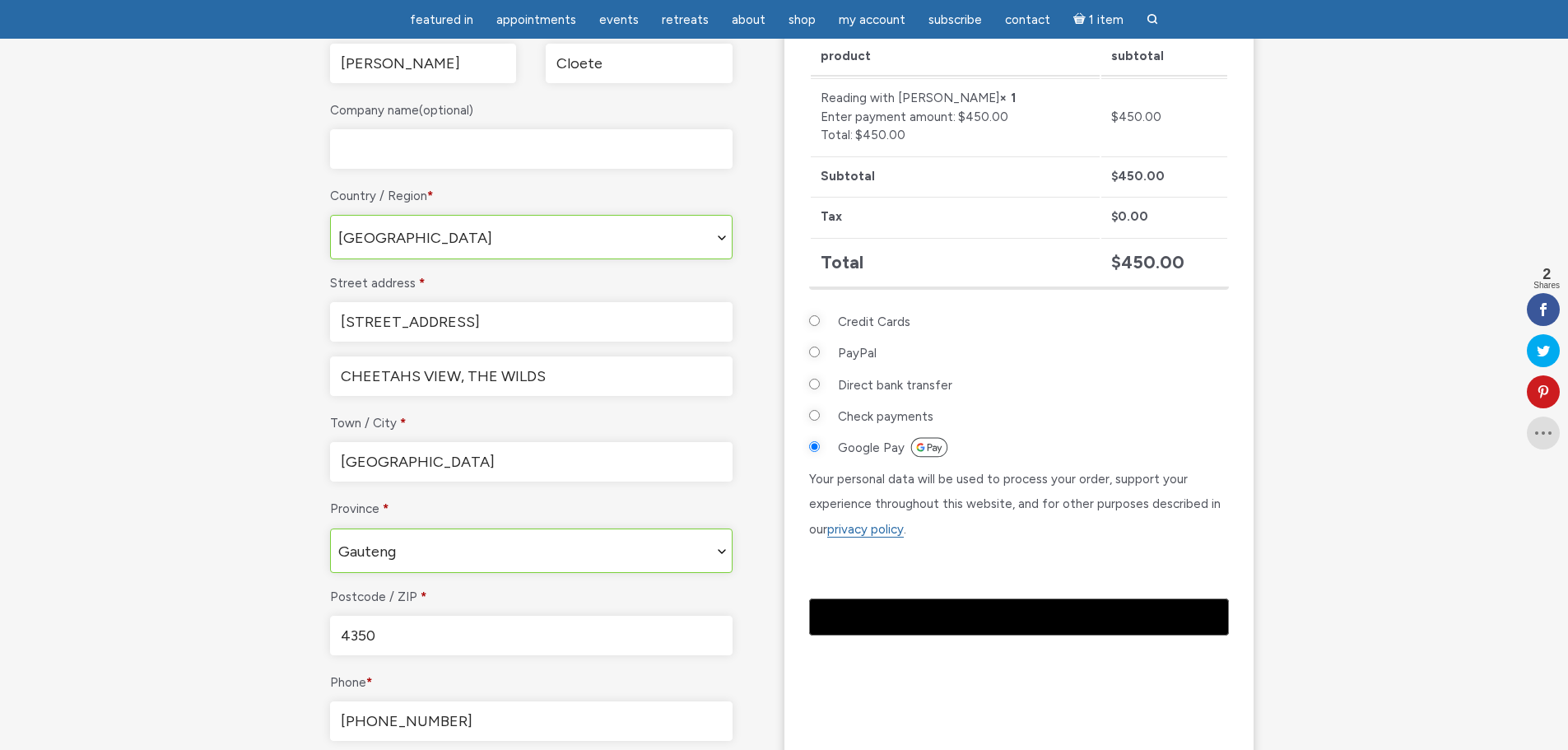
click at [140, 311] on section "Checkout Have a coupon? Click here to enter your code Coupon: Apply coupon Bill…" at bounding box center [784, 380] width 1568 height 1320
type input "Nonnetjieseend Street"
click at [157, 428] on section "Checkout Have a coupon? Click here to enter your code Coupon: Apply coupon Bill…" at bounding box center [784, 380] width 1568 height 1320
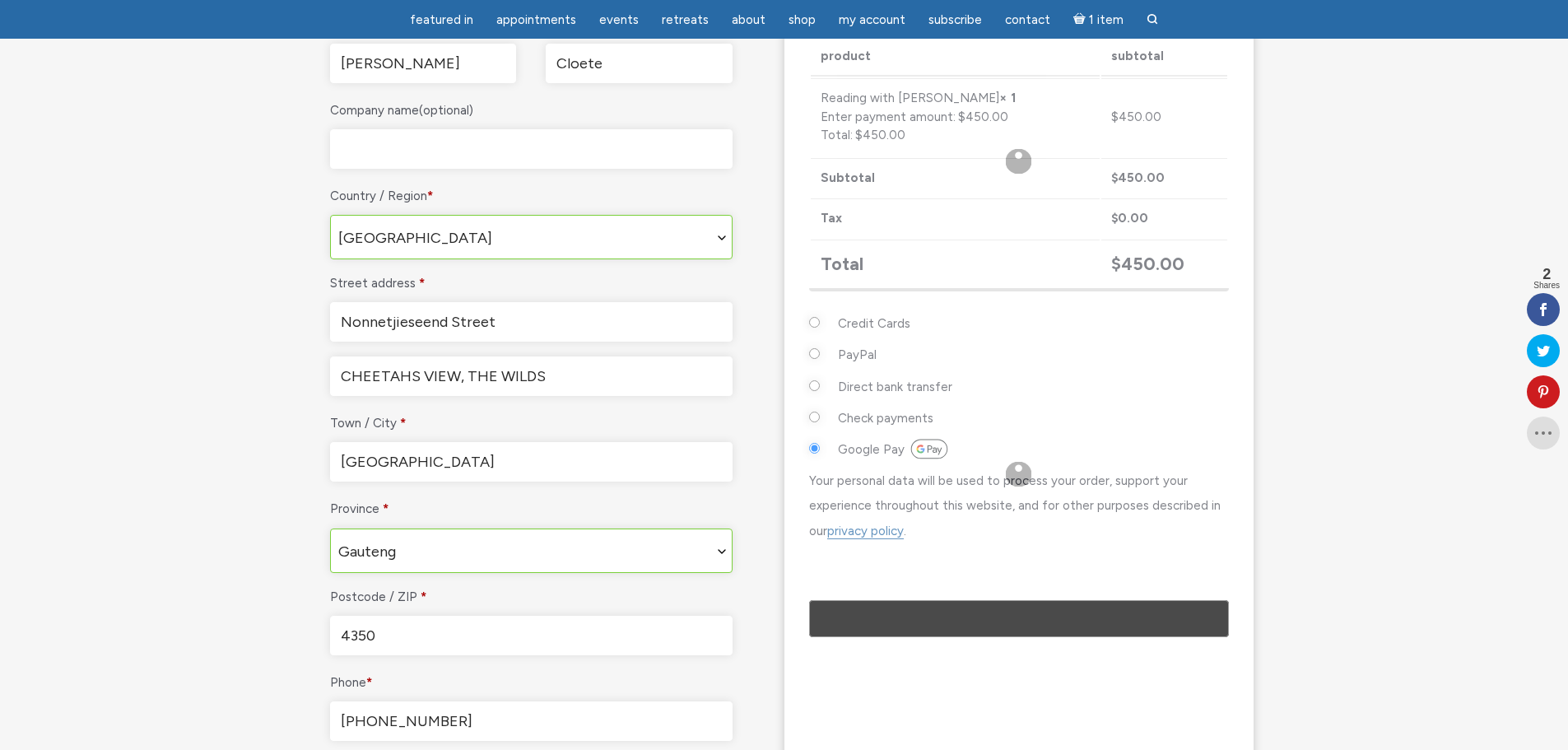
click at [490, 461] on input "[GEOGRAPHIC_DATA]" at bounding box center [531, 462] width 402 height 39
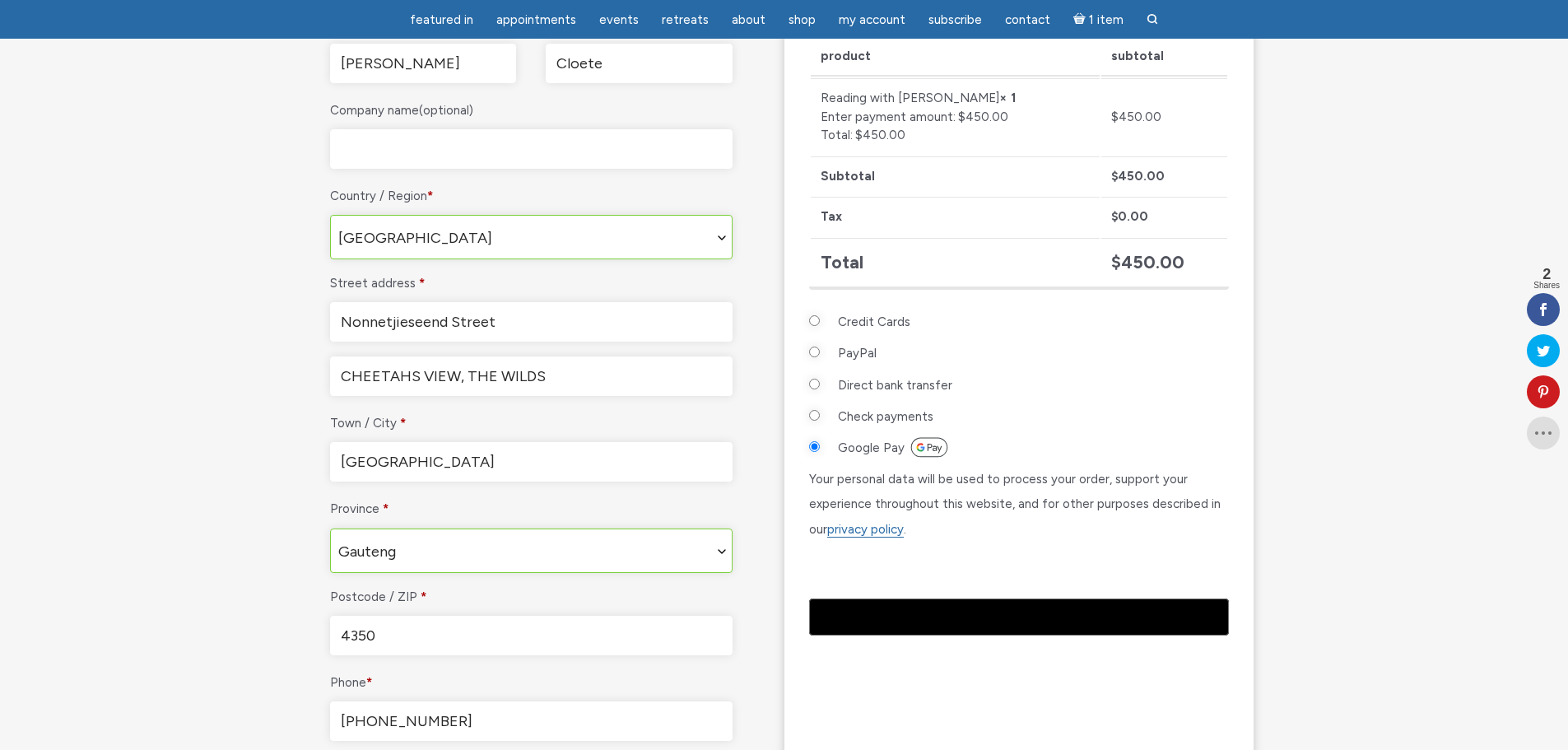
drag, startPoint x: 490, startPoint y: 461, endPoint x: 0, endPoint y: 417, distance: 492.0
click at [0, 417] on section "Checkout Have a coupon? Click here to enter your code Coupon: Apply coupon Bill…" at bounding box center [784, 380] width 1568 height 1320
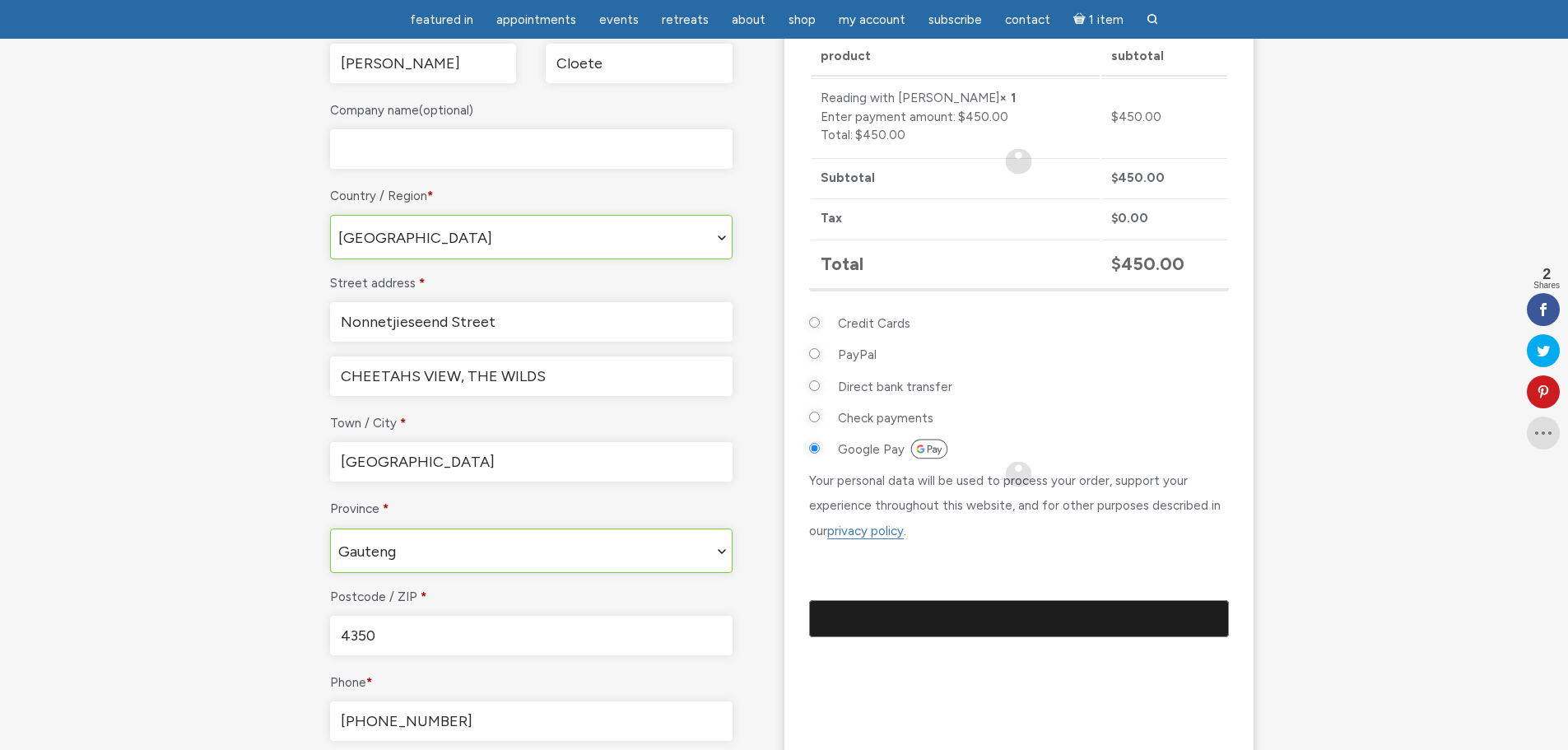
type input "[GEOGRAPHIC_DATA]"
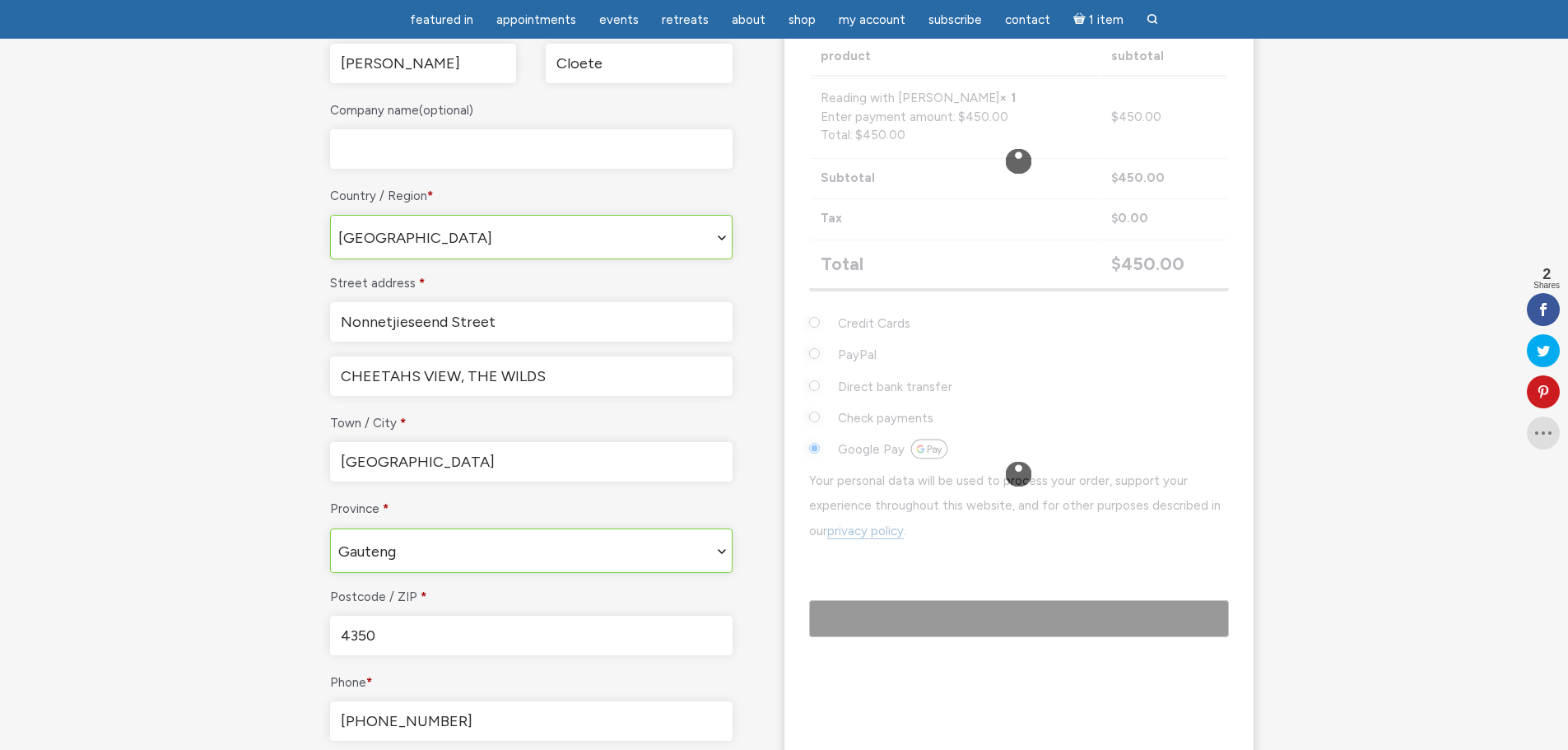
click at [170, 530] on section "Checkout Have a coupon? Click here to enter your code Coupon: Apply coupon Bill…" at bounding box center [784, 380] width 1568 height 1320
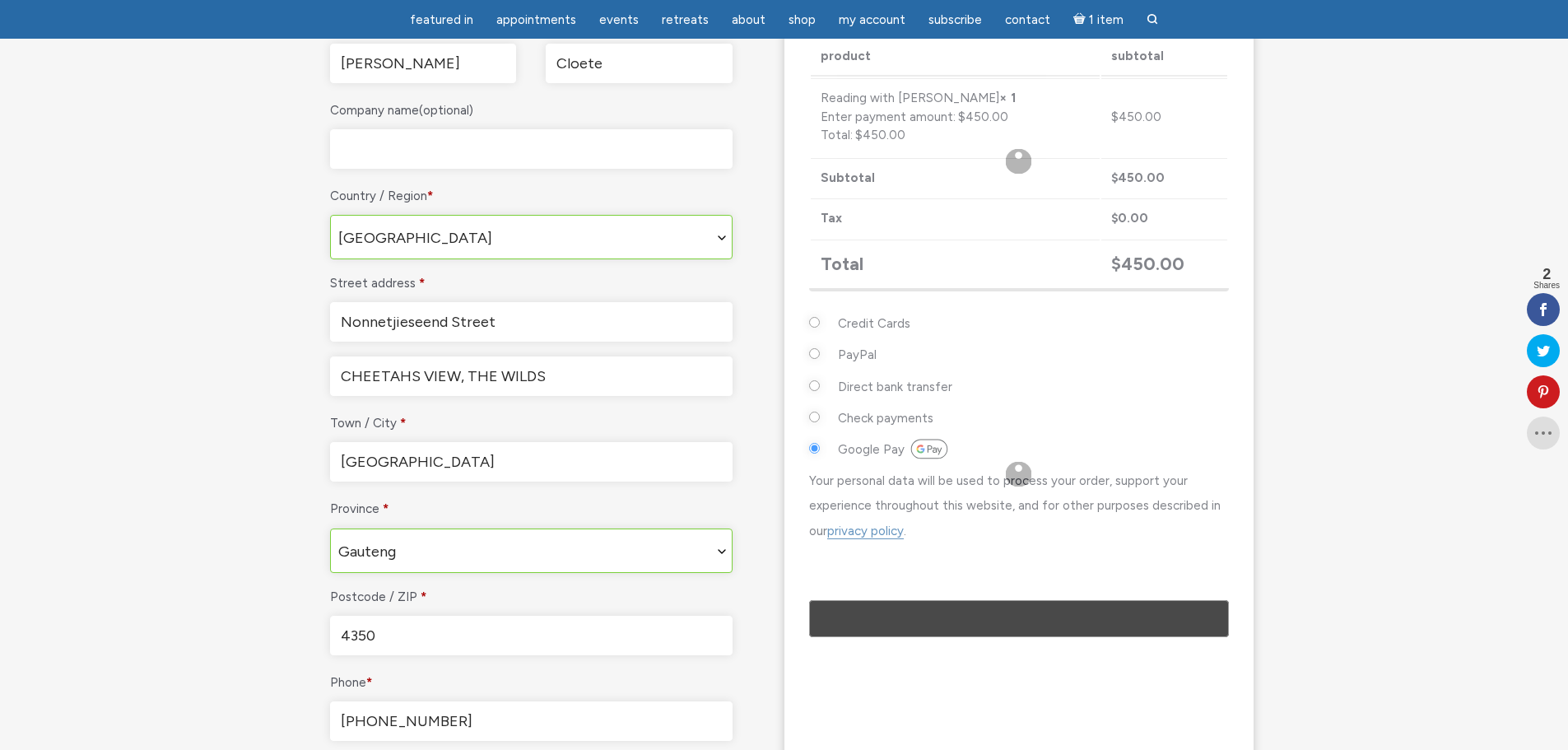
click at [440, 634] on input "4350" at bounding box center [531, 635] width 402 height 39
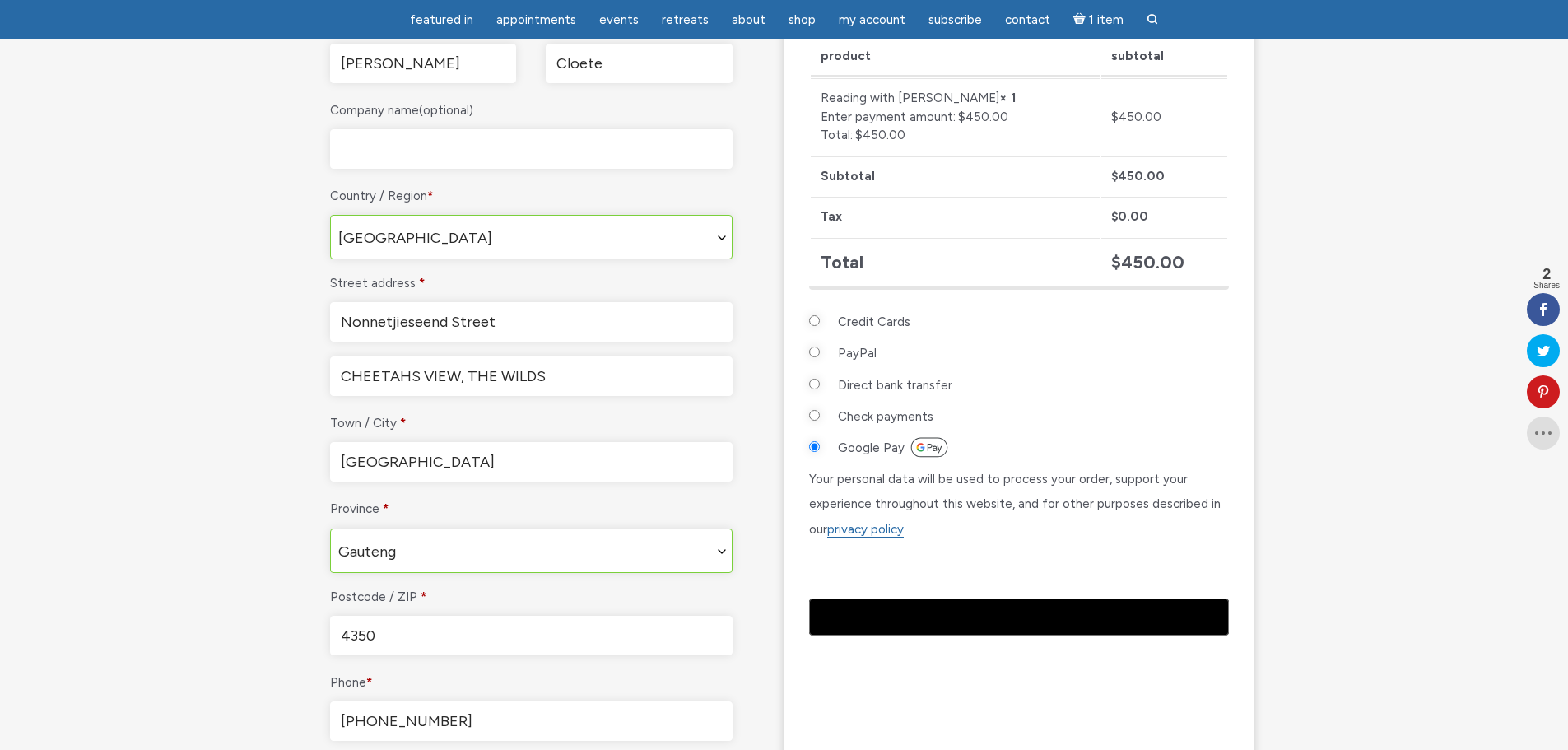
drag, startPoint x: 430, startPoint y: 638, endPoint x: 126, endPoint y: 624, distance: 304.3
click at [126, 624] on section "Checkout Have a coupon? Click here to enter your code Coupon: Apply coupon Bill…" at bounding box center [784, 380] width 1568 height 1320
type input "0081"
click at [157, 601] on section "Checkout Have a coupon? Click here to enter your code Coupon: Apply coupon Bill…" at bounding box center [784, 380] width 1568 height 1320
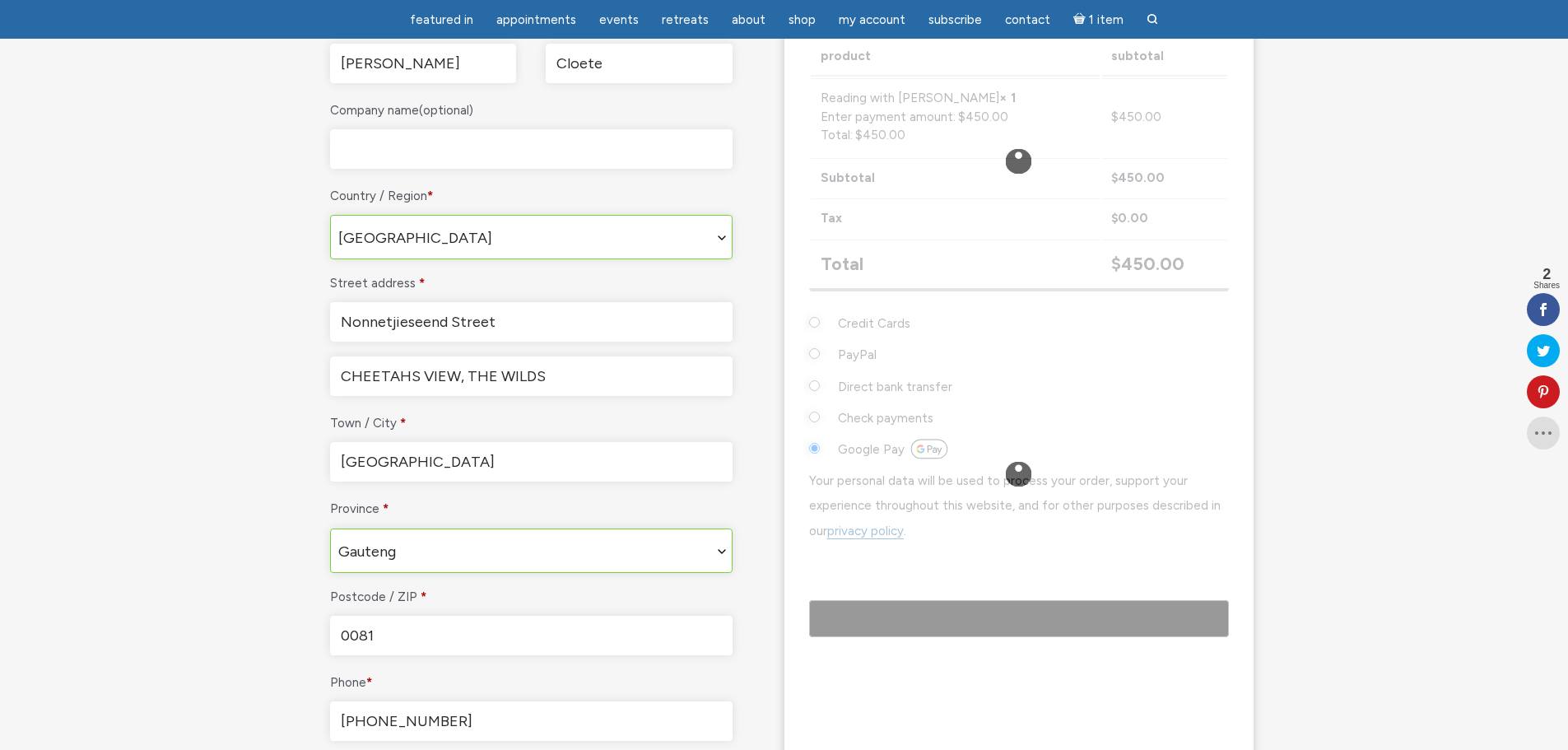
scroll to position [741, 0]
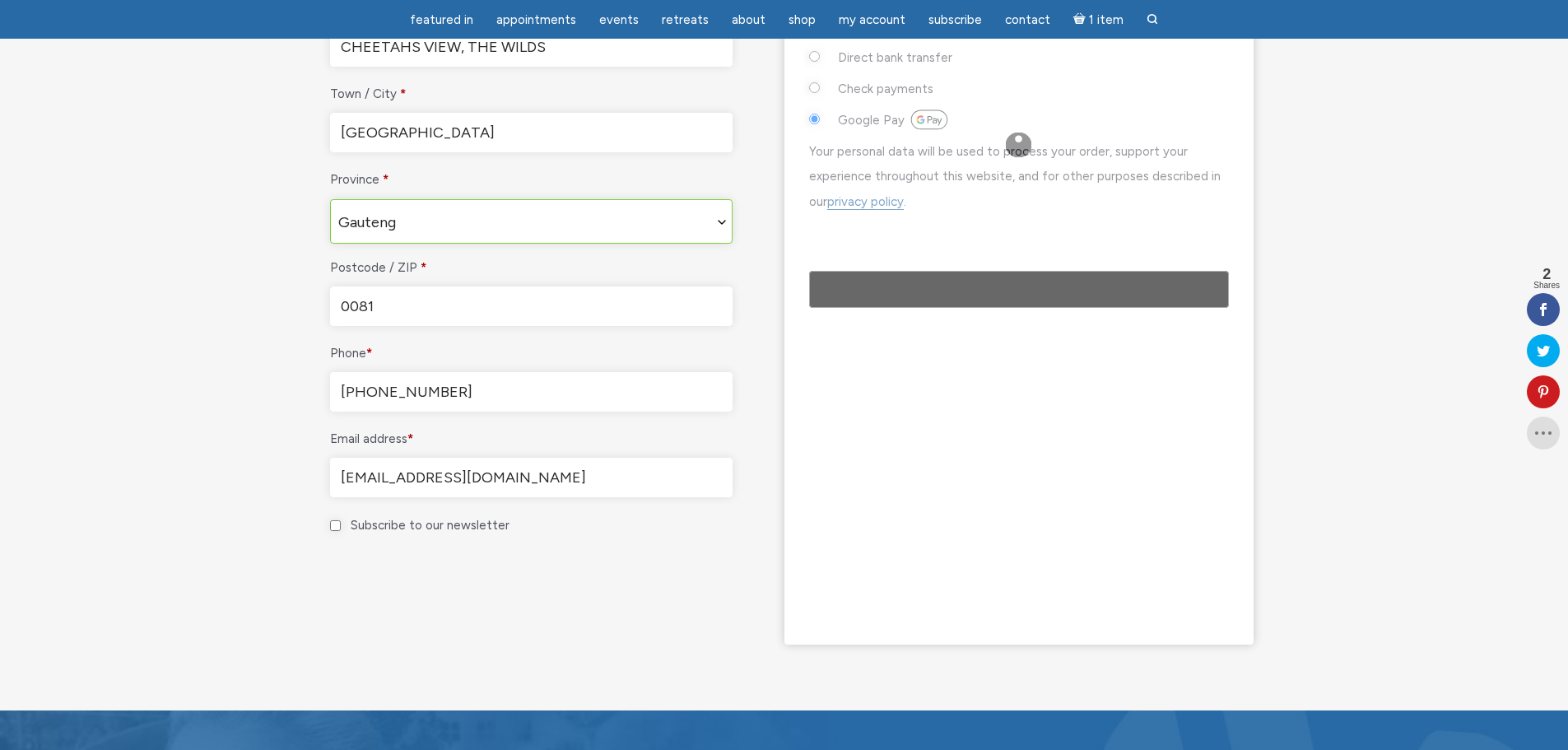
click at [467, 383] on input "[PHONE_NUMBER]" at bounding box center [531, 391] width 402 height 39
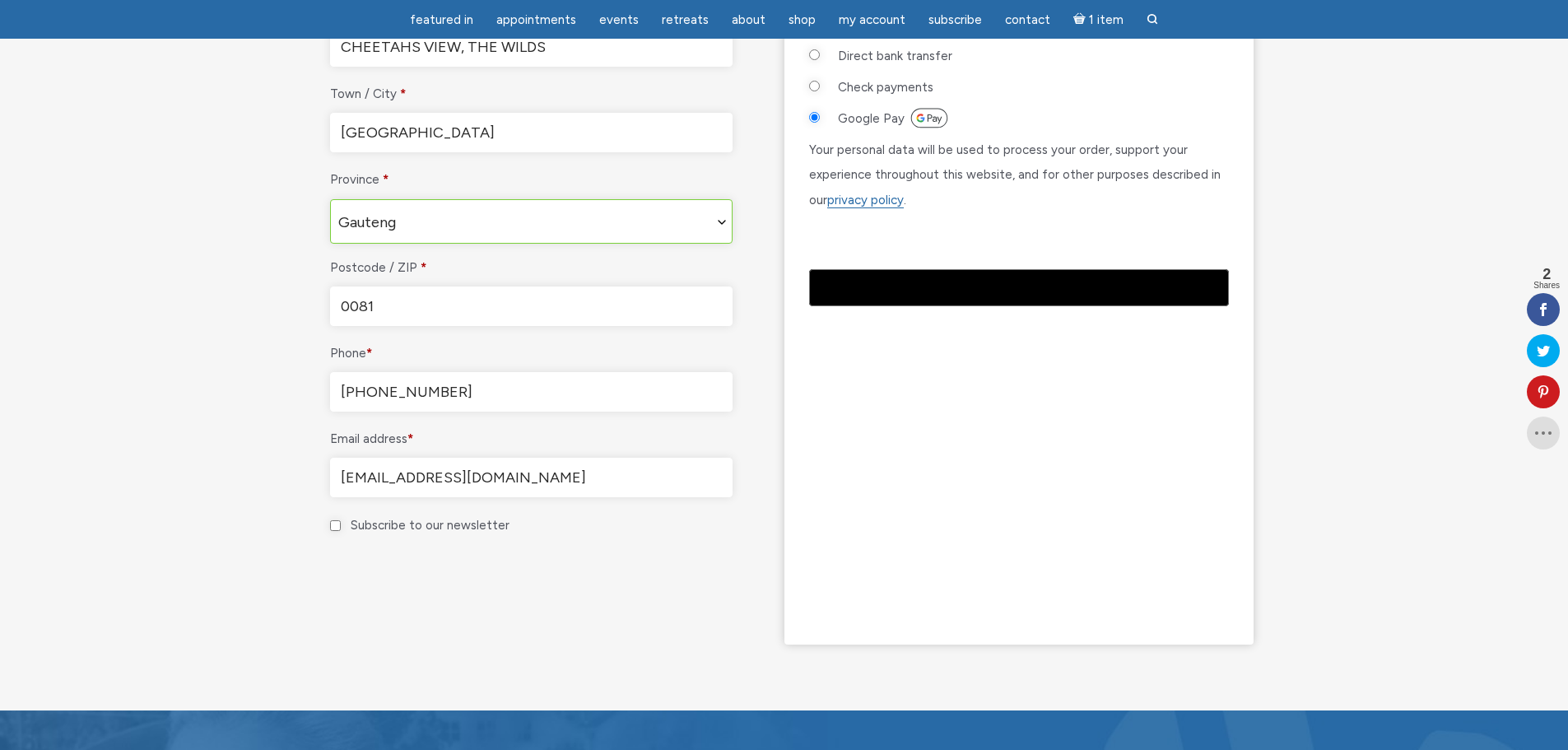
drag, startPoint x: 379, startPoint y: 390, endPoint x: 121, endPoint y: 364, distance: 259.3
click at [121, 364] on section "Checkout Have a coupon? Click here to enter your code Coupon: Apply coupon Bill…" at bounding box center [784, 50] width 1568 height 1320
type input "[PHONE_NUMBER]"
click at [564, 601] on div "Billing details First name * [PERSON_NAME] Last name * Cloete Company name (opt…" at bounding box center [549, 126] width 469 height 1037
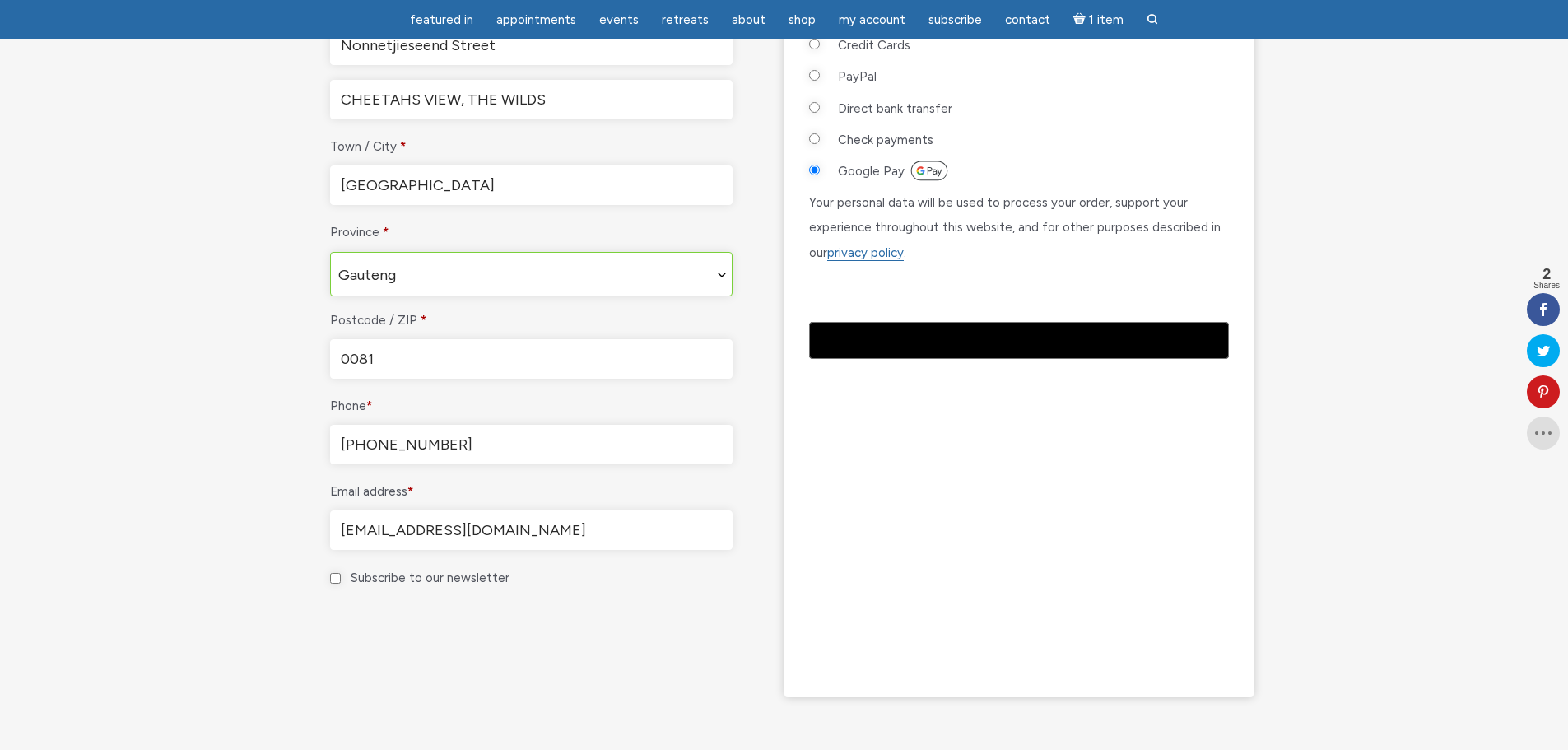
scroll to position [659, 0]
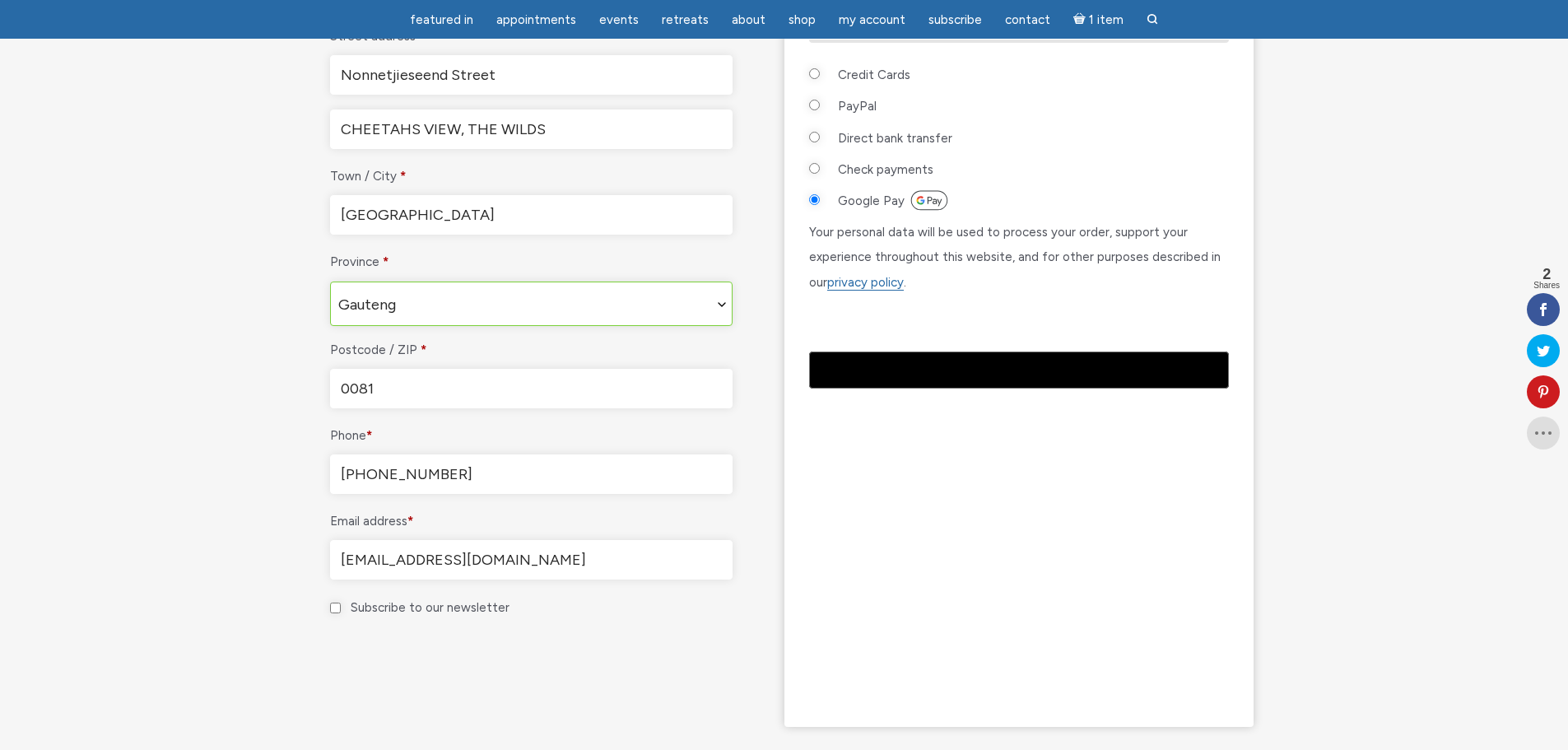
click at [762, 646] on div "Billing details First name * [PERSON_NAME] Last name * Cloete Company name (opt…" at bounding box center [549, 209] width 469 height 1037
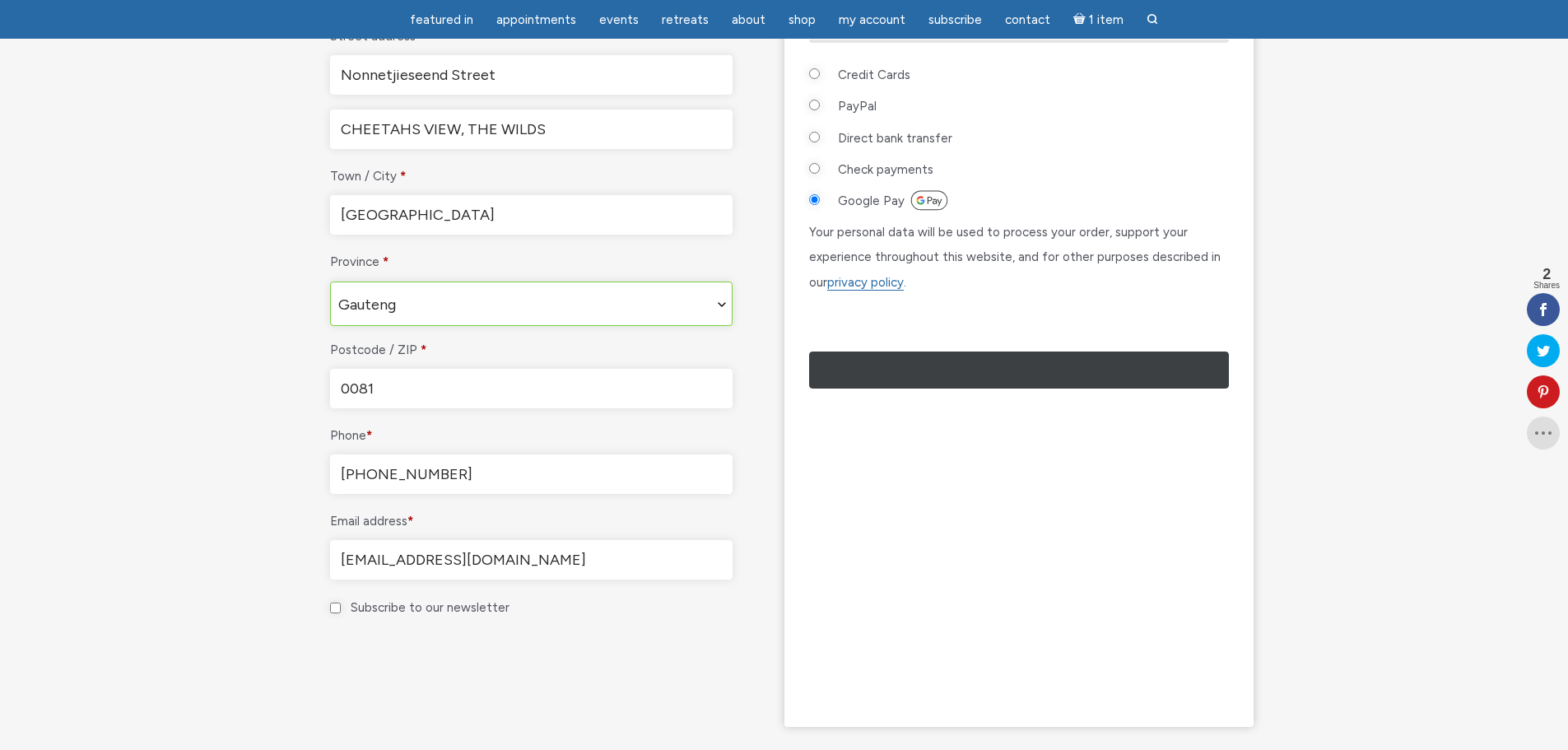
click at [935, 380] on div "Google Pay" at bounding box center [935, 371] width 106 height 18
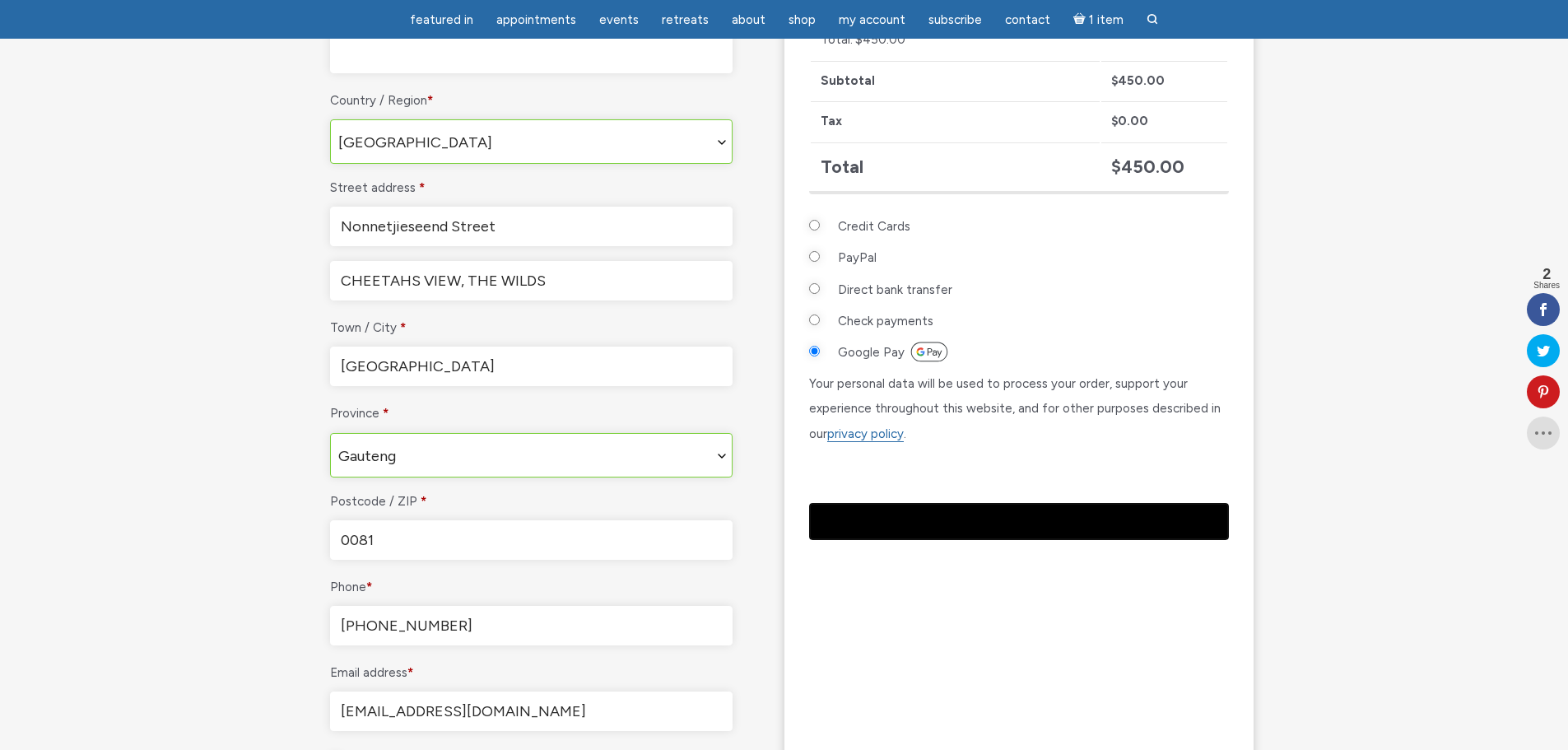
scroll to position [494, 0]
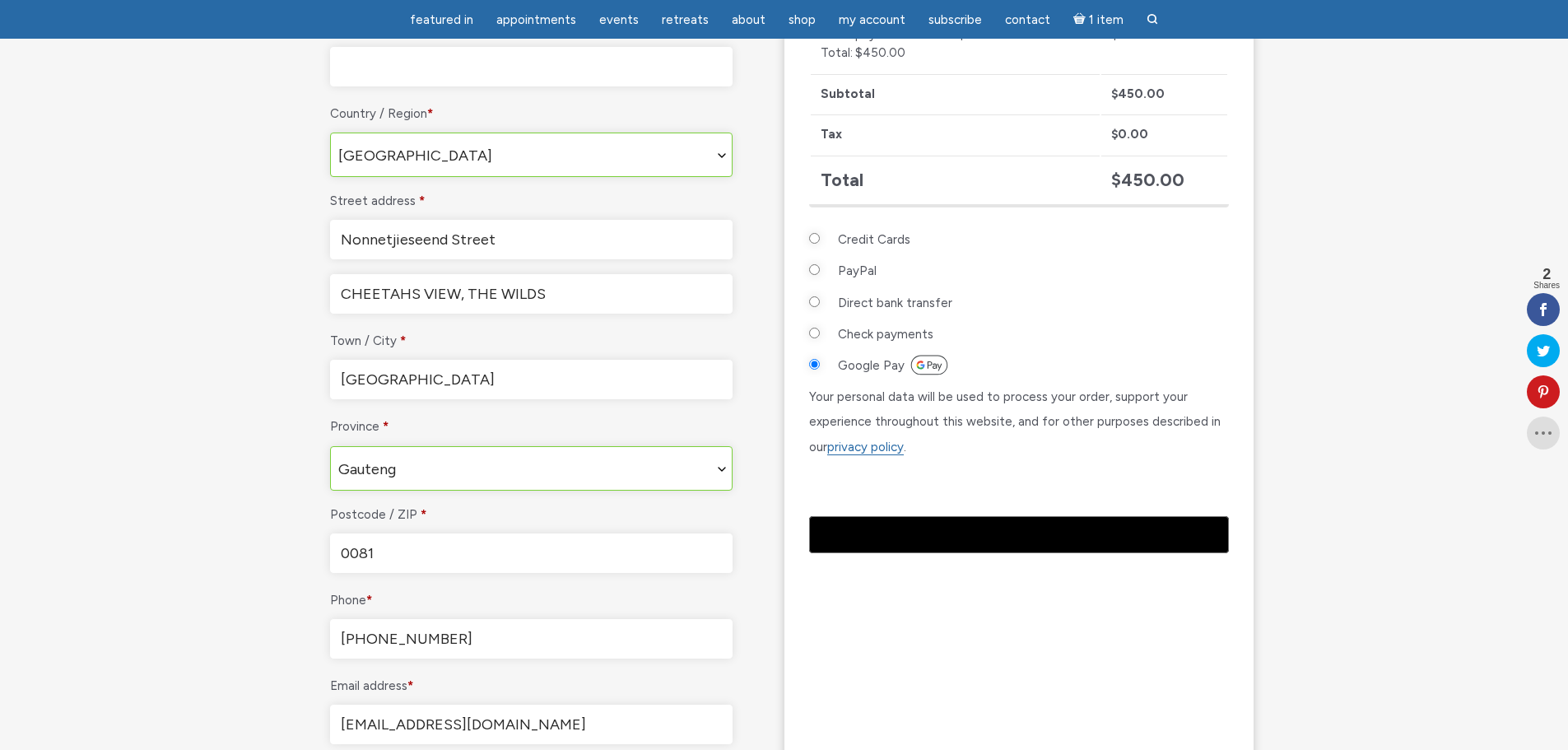
click at [823, 269] on li "PayPal Pay via PayPal." at bounding box center [1019, 273] width 420 height 31
click at [818, 271] on input "PayPal" at bounding box center [814, 269] width 11 height 11
radio input "true"
